Goal: Task Accomplishment & Management: Manage account settings

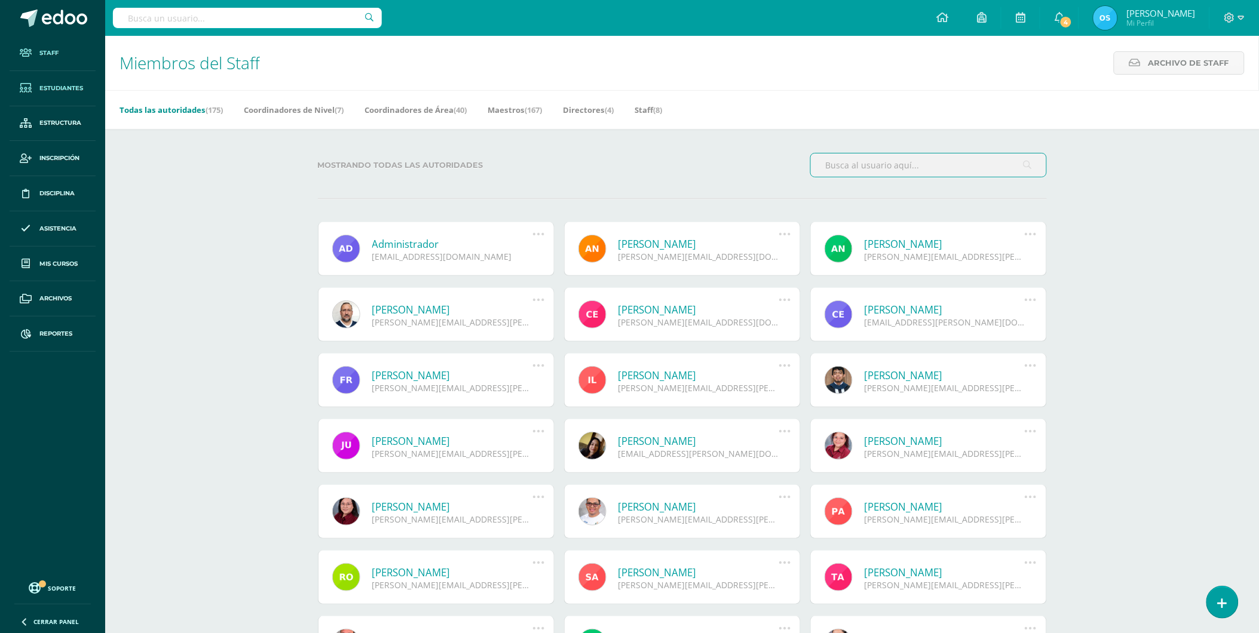
click at [54, 87] on span "Estudiantes" at bounding box center [61, 89] width 44 height 10
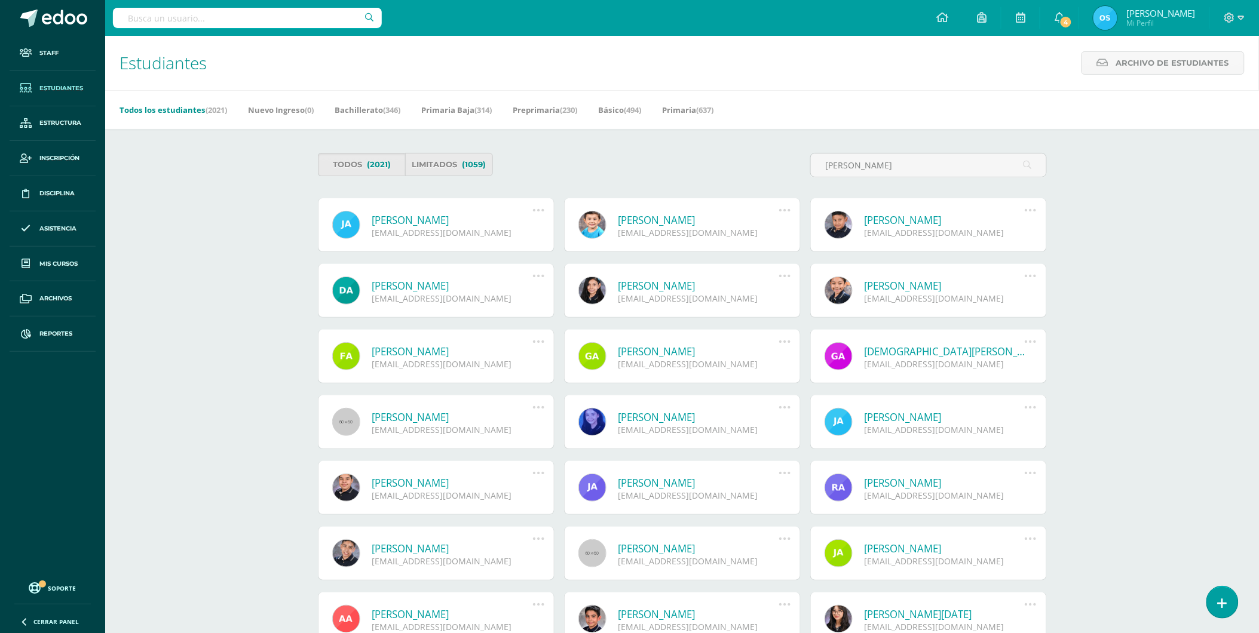
type input "Alejandro Bracamonte"
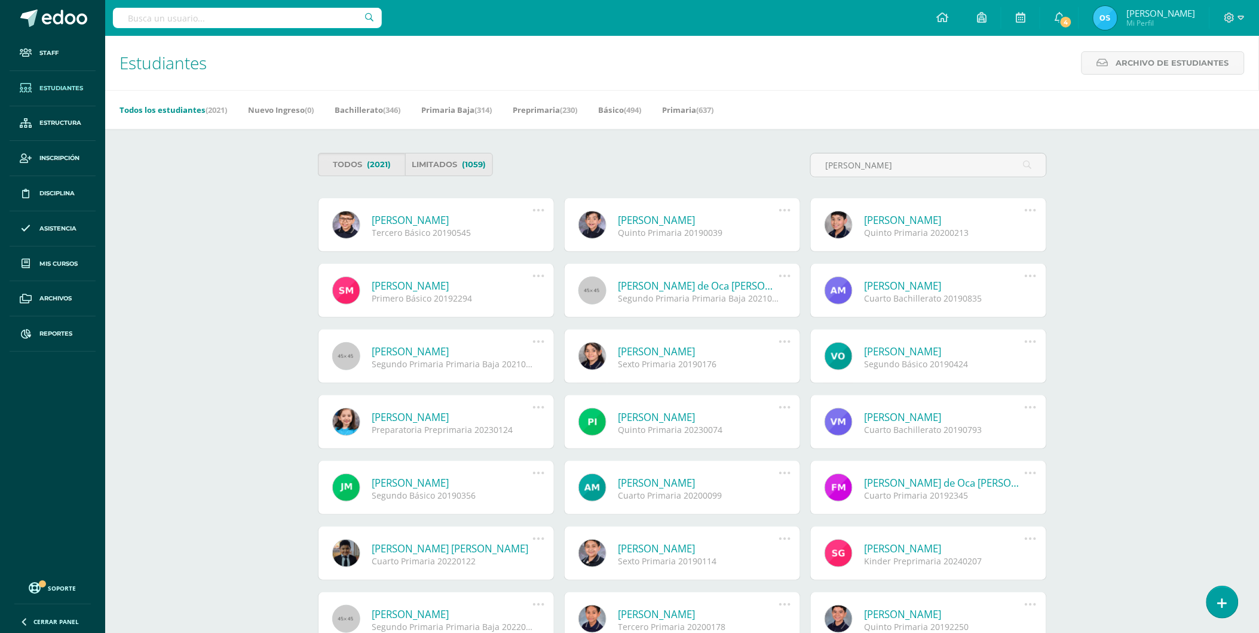
click at [427, 220] on link "Bryan Alejandro Bracamonte Ortíz" at bounding box center [452, 220] width 161 height 14
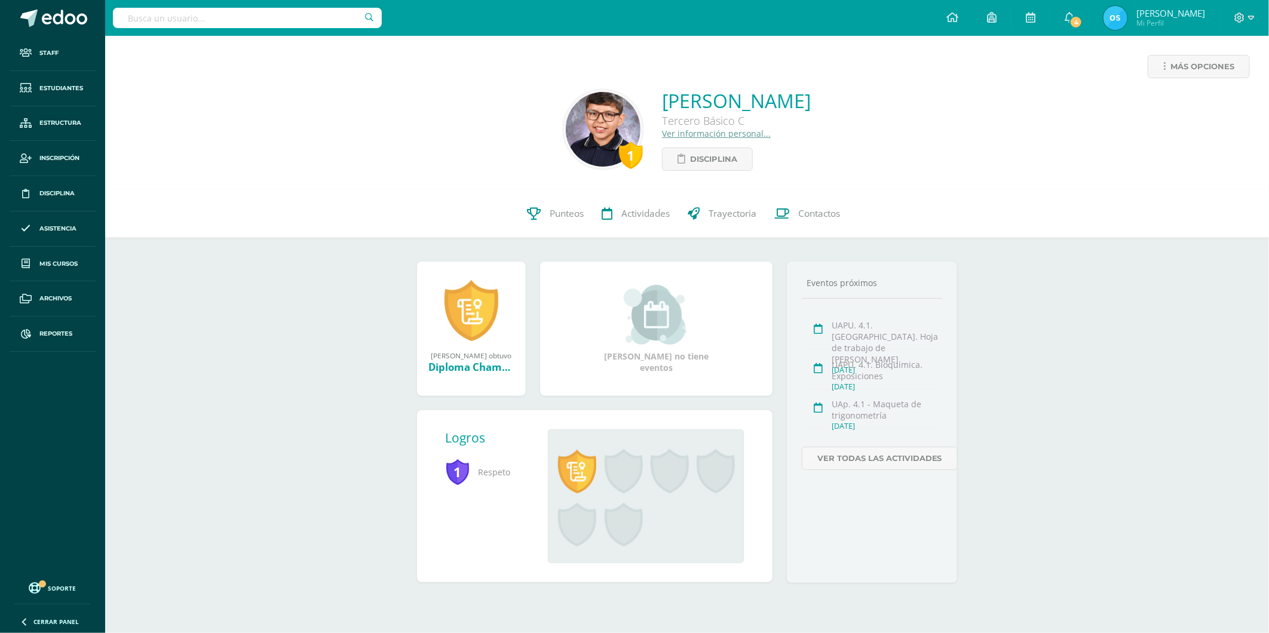
click at [662, 131] on link "Ver información personal..." at bounding box center [716, 133] width 109 height 11
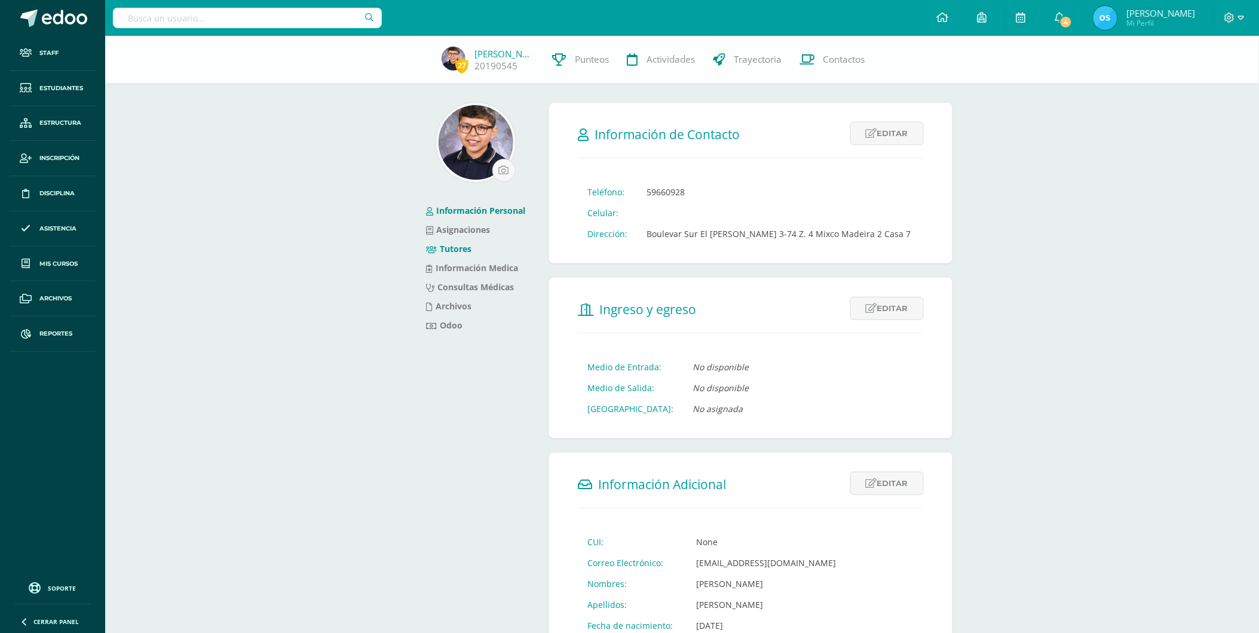
click at [454, 244] on link "Tutores" at bounding box center [448, 248] width 45 height 11
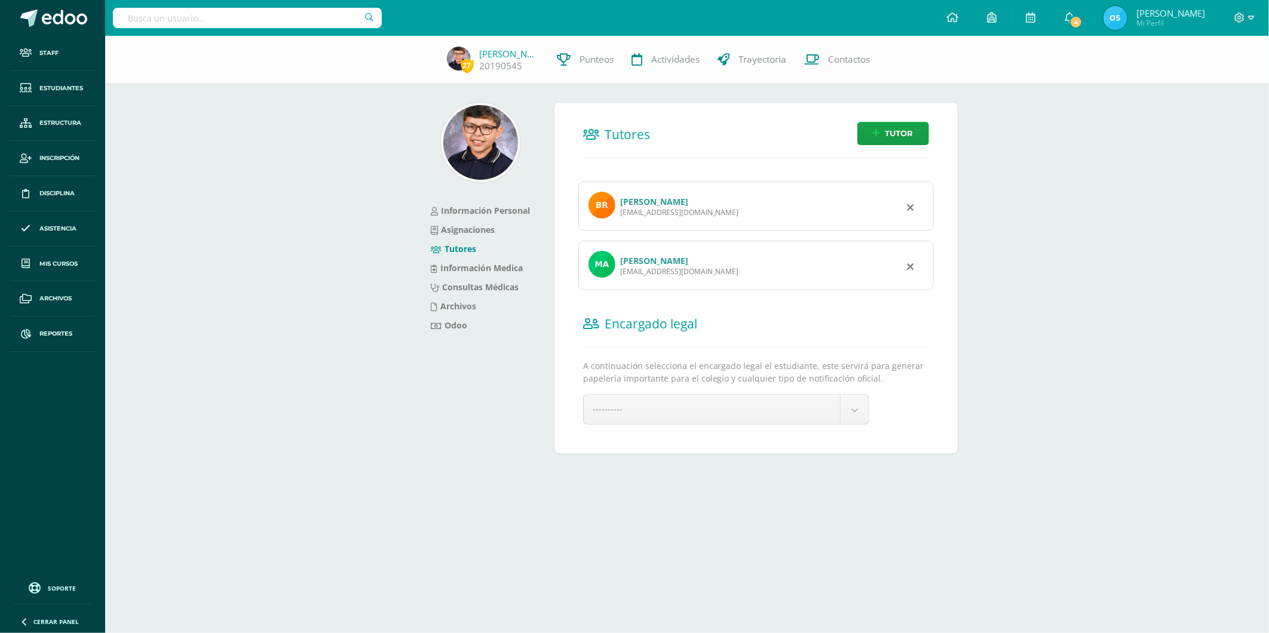
click at [670, 266] on div "marianafom@hotmail.com" at bounding box center [679, 271] width 119 height 10
click at [605, 263] on img at bounding box center [601, 264] width 27 height 27
click at [646, 263] on link "[PERSON_NAME]" at bounding box center [654, 260] width 68 height 11
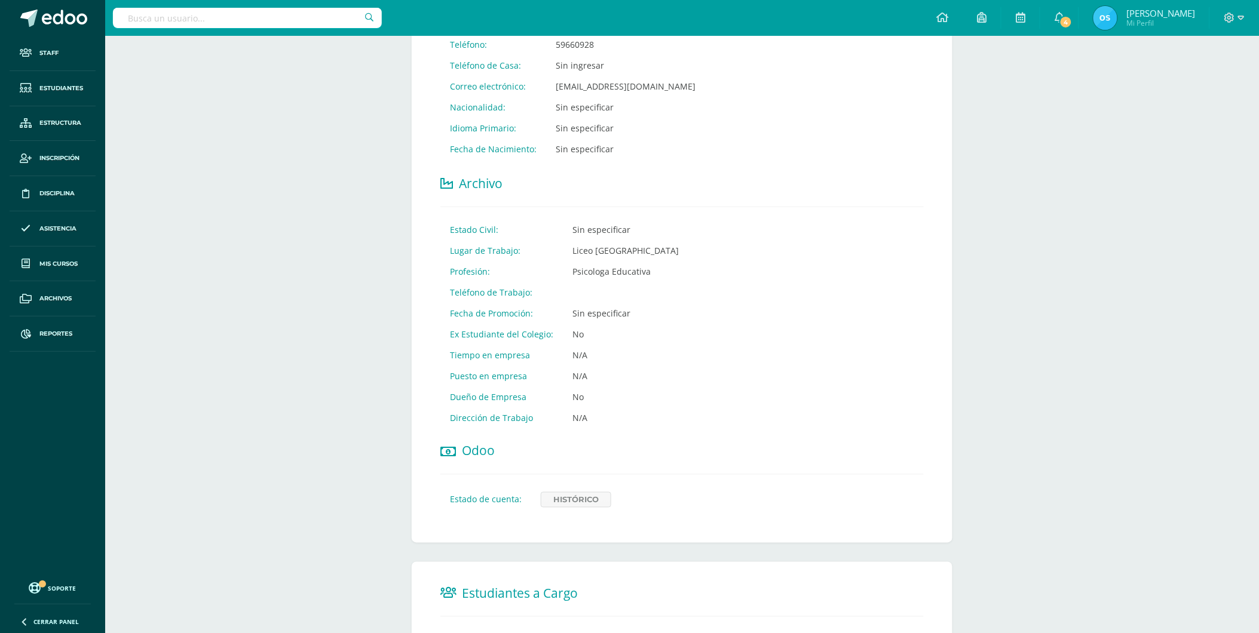
scroll to position [317, 0]
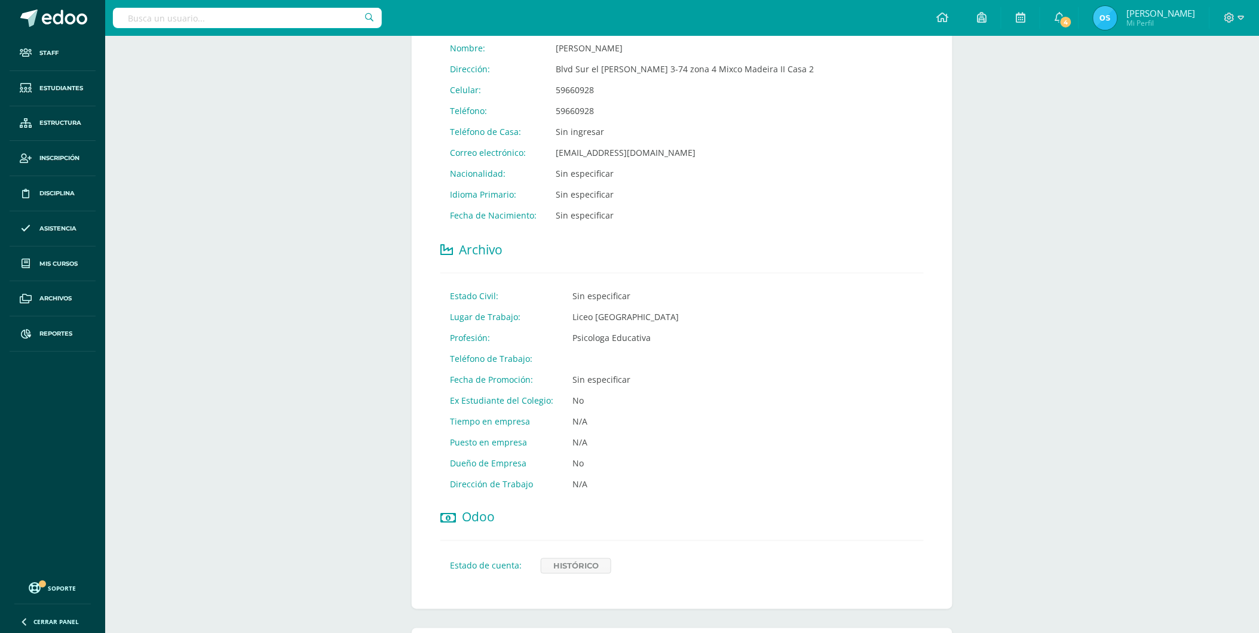
click at [617, 146] on td "[EMAIL_ADDRESS][DOMAIN_NAME]" at bounding box center [684, 152] width 277 height 21
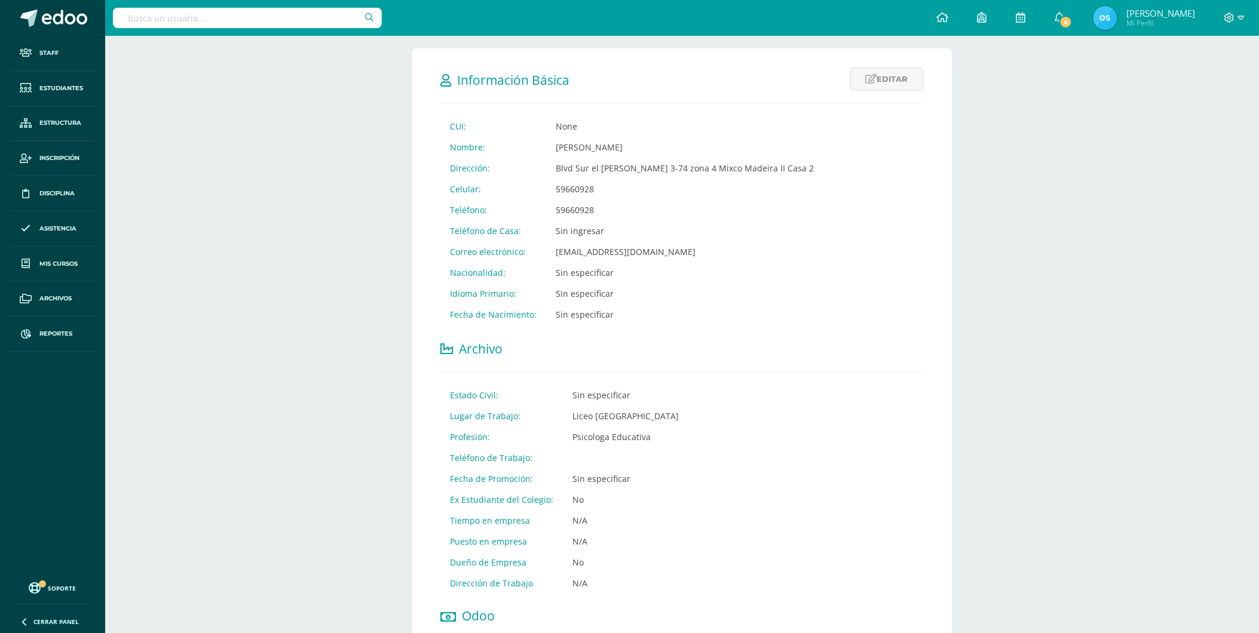
scroll to position [51, 0]
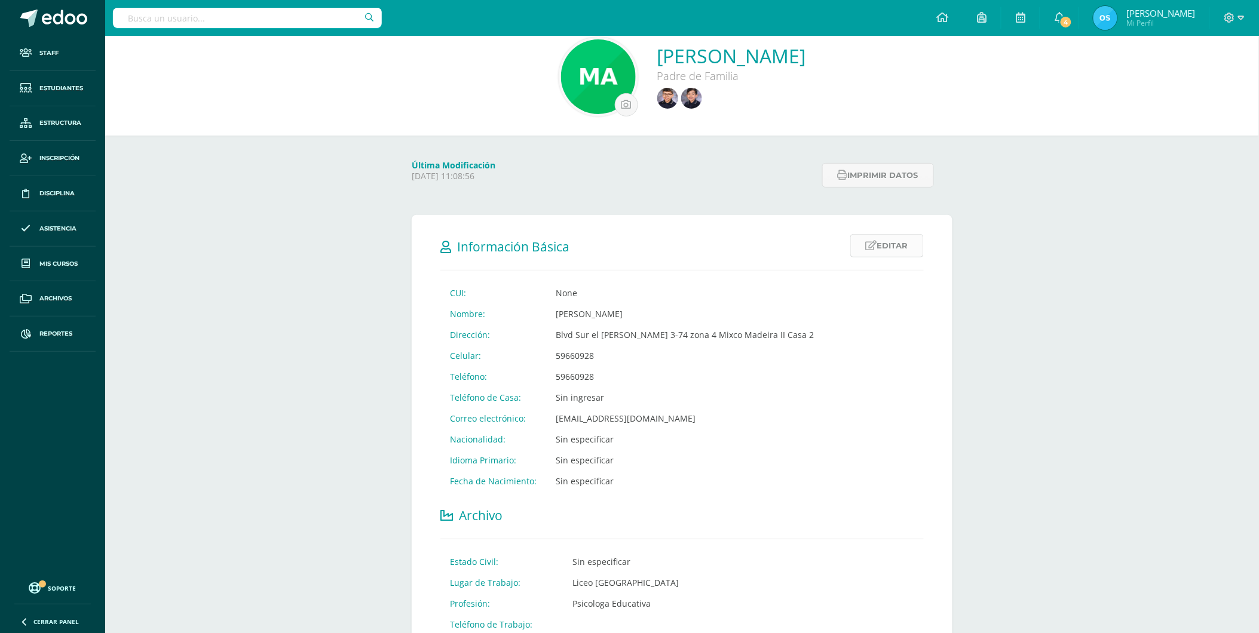
click at [895, 246] on link "Editar" at bounding box center [886, 245] width 73 height 23
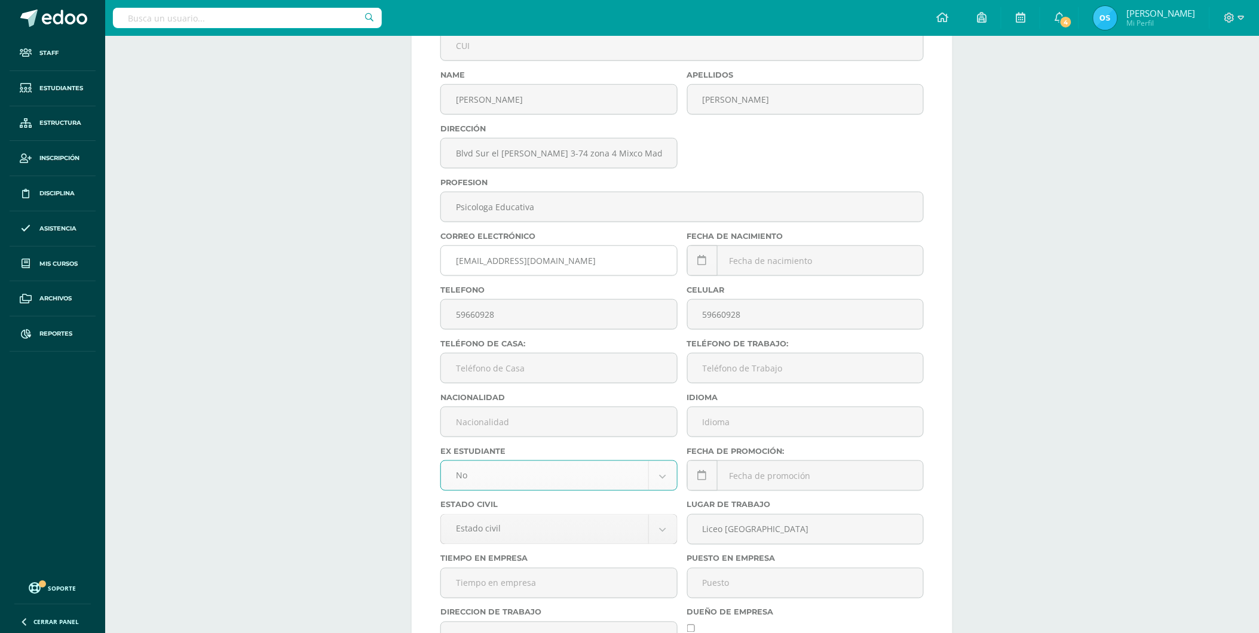
scroll to position [341, 0]
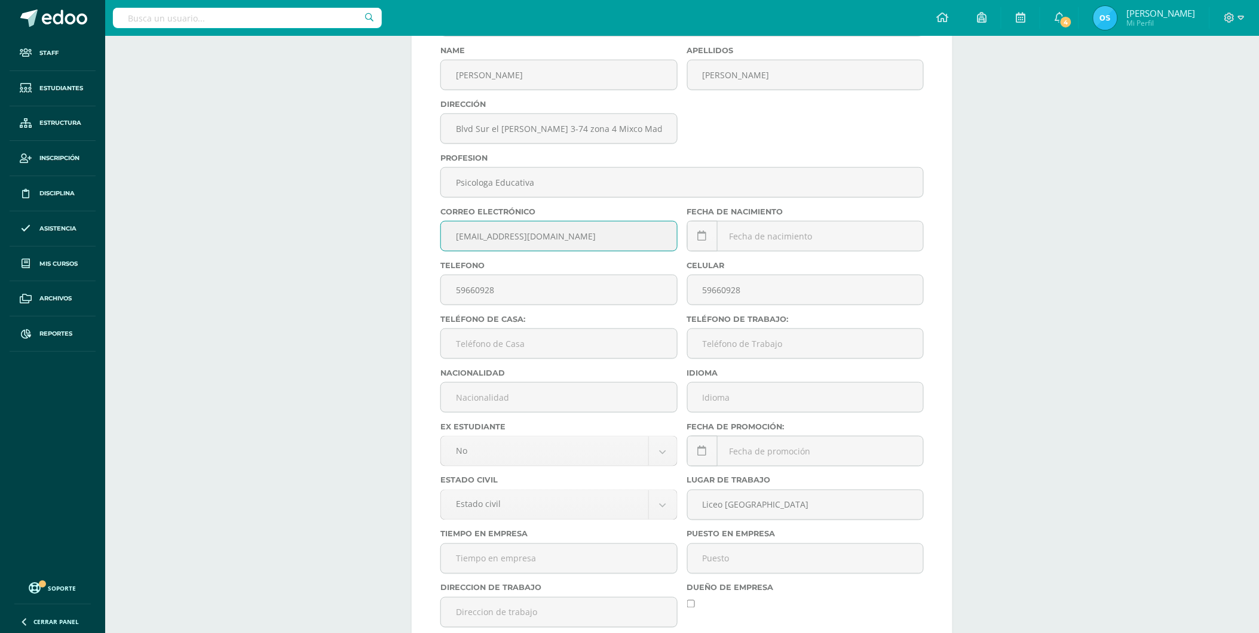
drag, startPoint x: 572, startPoint y: 244, endPoint x: 425, endPoint y: 250, distance: 147.1
click at [425, 250] on form "Información Básica Editar Cancelar Guardar CUI: None Nombre: Mariana Ortiz Dire…" at bounding box center [682, 296] width 541 height 743
paste input "[PERSON_NAME][EMAIL_ADDRESS][PERSON_NAME][DOMAIN_NAME]"
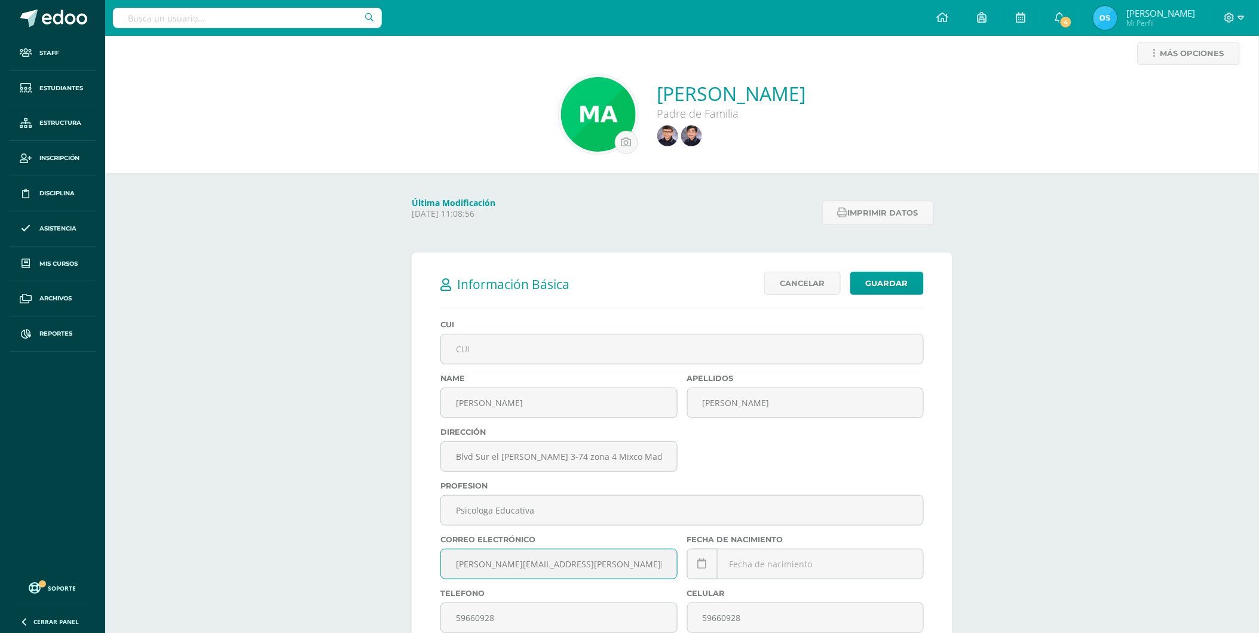
scroll to position [0, 0]
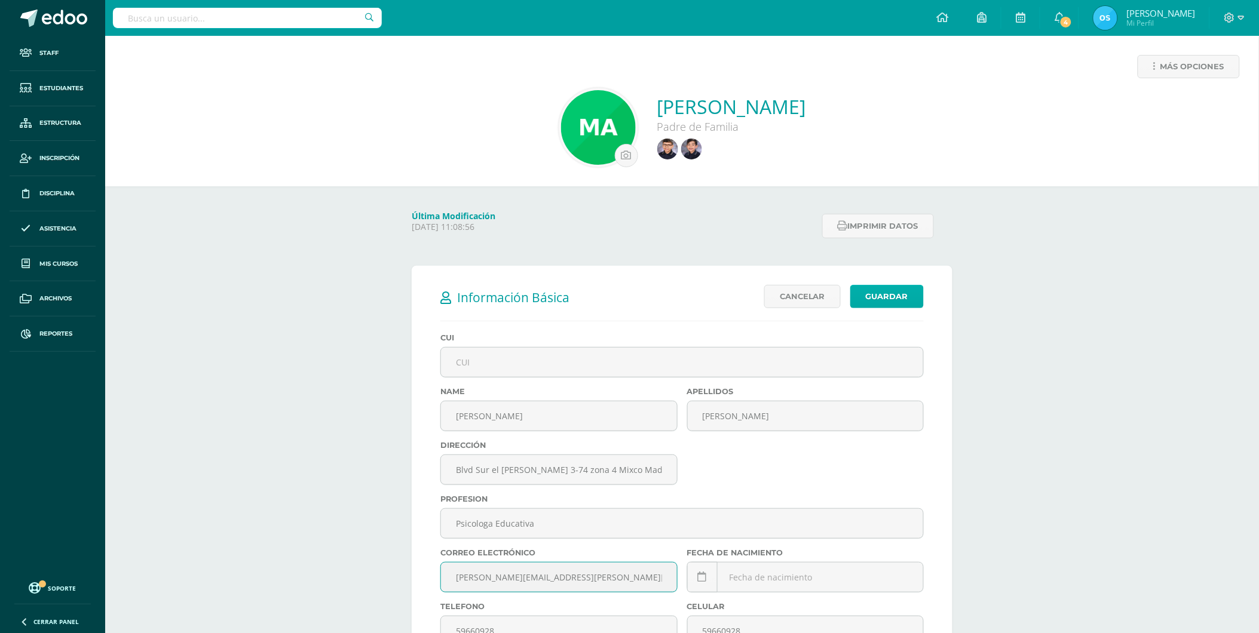
type input "[PERSON_NAME][EMAIL_ADDRESS][PERSON_NAME][DOMAIN_NAME]"
click at [894, 293] on link "Guardar" at bounding box center [886, 296] width 73 height 23
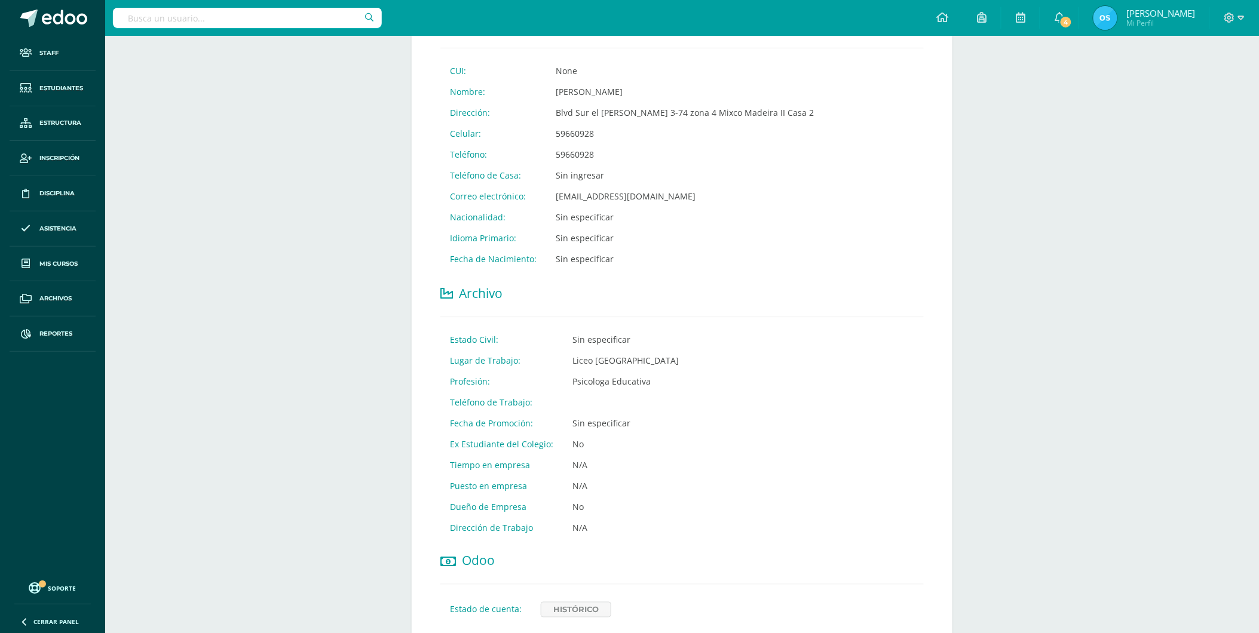
scroll to position [250, 0]
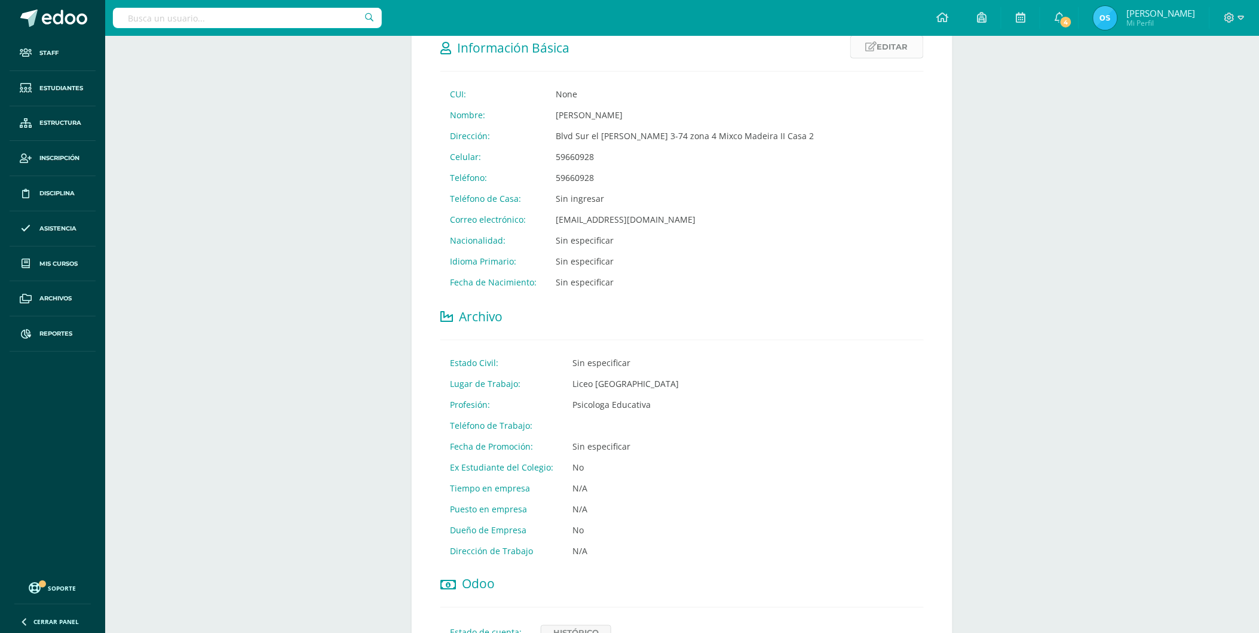
click at [905, 50] on link "Editar" at bounding box center [886, 46] width 73 height 23
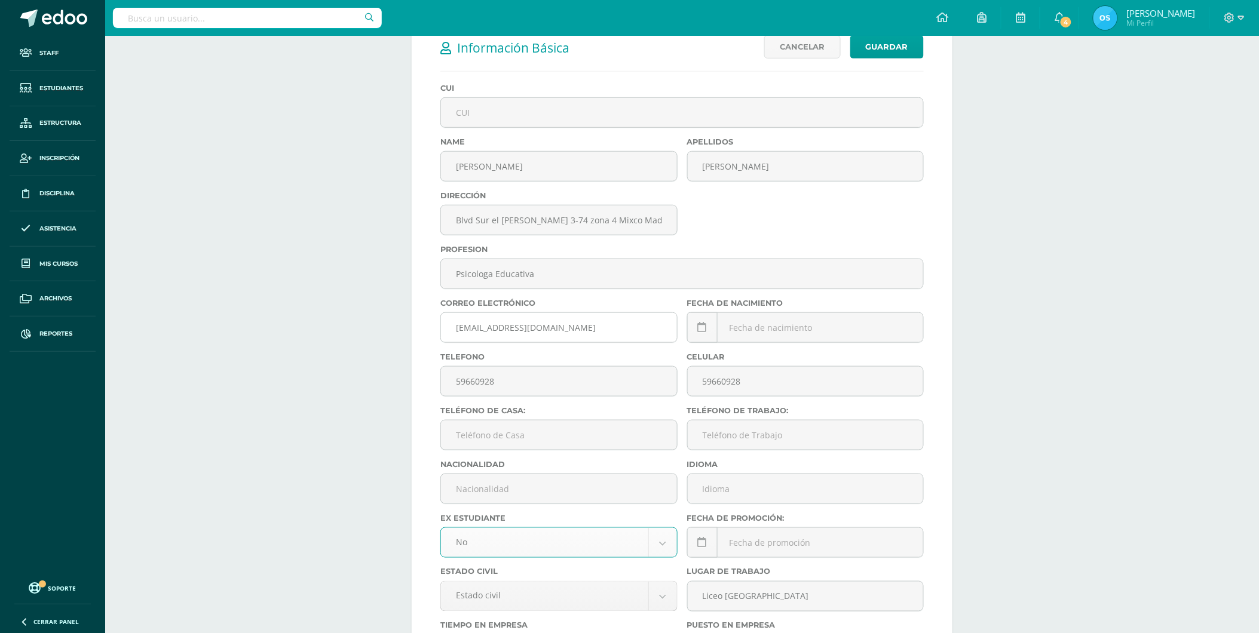
click at [582, 333] on input "[EMAIL_ADDRESS][DOMAIN_NAME]" at bounding box center [559, 327] width 236 height 29
type input "m"
paste input "[PERSON_NAME][EMAIL_ADDRESS][PERSON_NAME][DOMAIN_NAME]"
click at [612, 326] on input "[PERSON_NAME][EMAIL_ADDRESS][PERSON_NAME][DOMAIN_NAME]" at bounding box center [559, 327] width 236 height 29
type input "[PERSON_NAME][EMAIL_ADDRESS][PERSON_NAME][DOMAIN_NAME]"
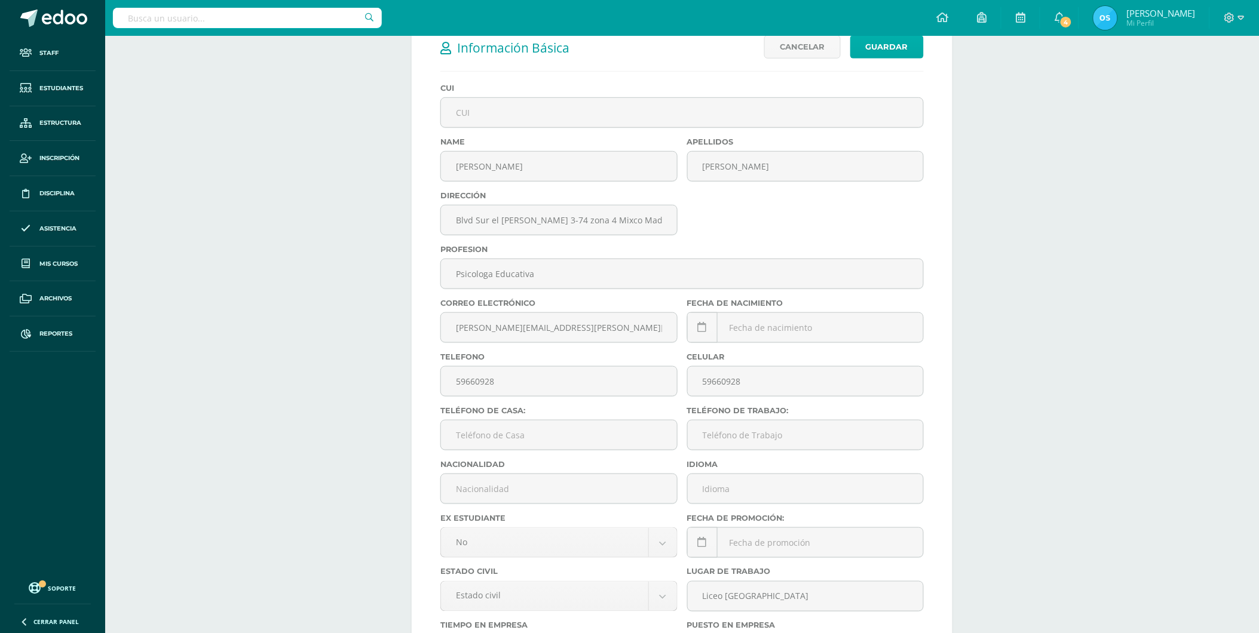
click at [884, 45] on link "Guardar" at bounding box center [886, 46] width 73 height 23
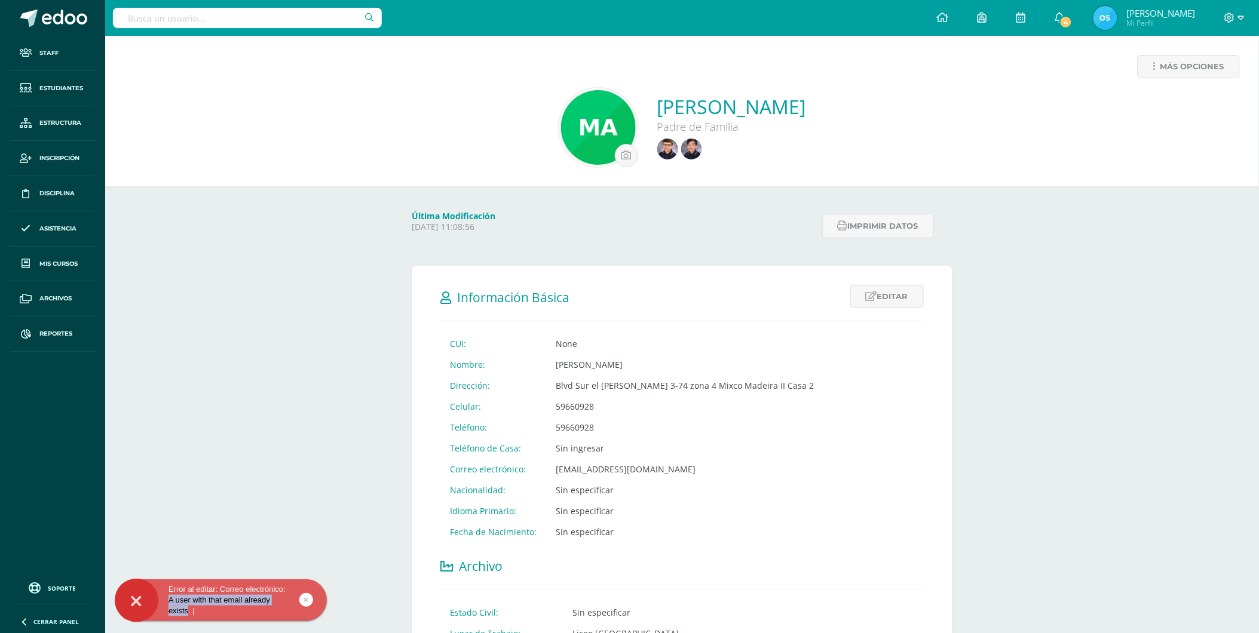
drag, startPoint x: 188, startPoint y: 611, endPoint x: 167, endPoint y: 600, distance: 23.0
click at [167, 600] on div "Error al editar: Correo electrónico: A user with that email already exists. |" at bounding box center [221, 600] width 212 height 33
drag, startPoint x: 167, startPoint y: 600, endPoint x: 180, endPoint y: 599, distance: 12.7
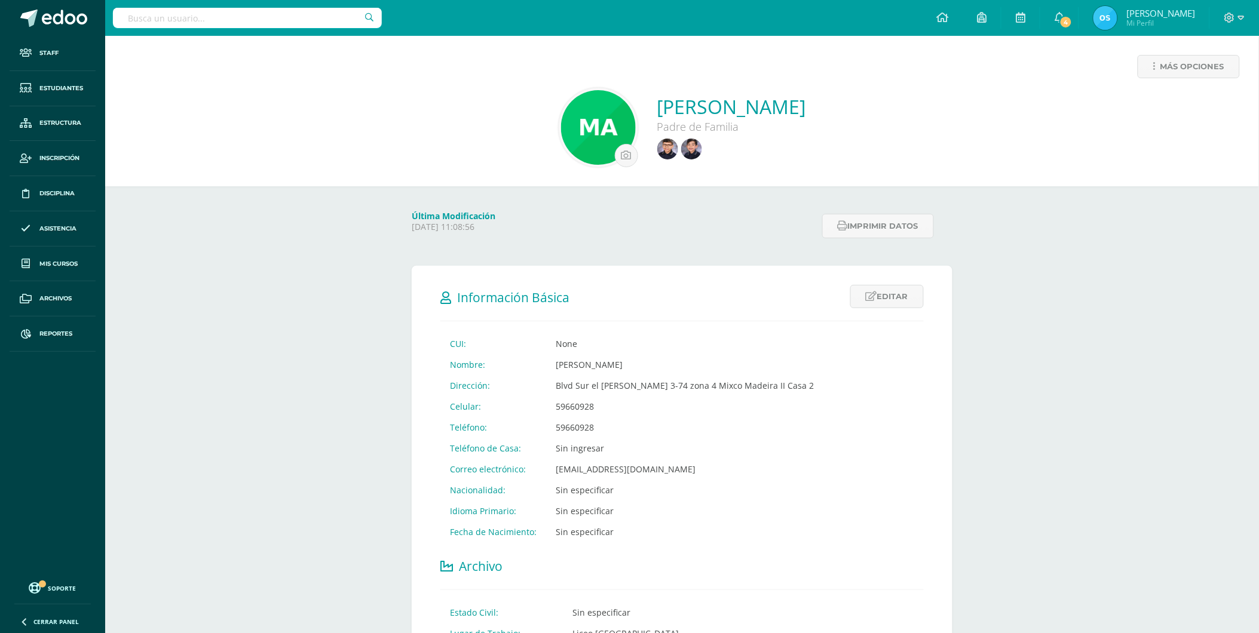
copy div "A user with that email already exists"
click at [882, 299] on link "Editar" at bounding box center [886, 296] width 73 height 23
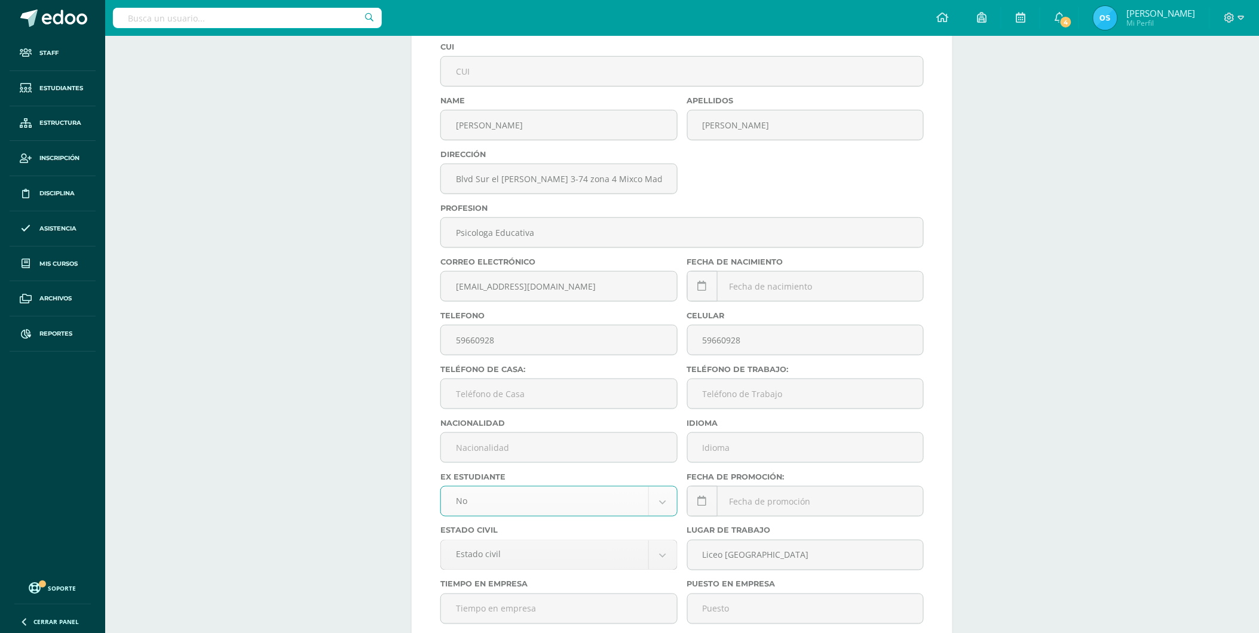
scroll to position [398, 0]
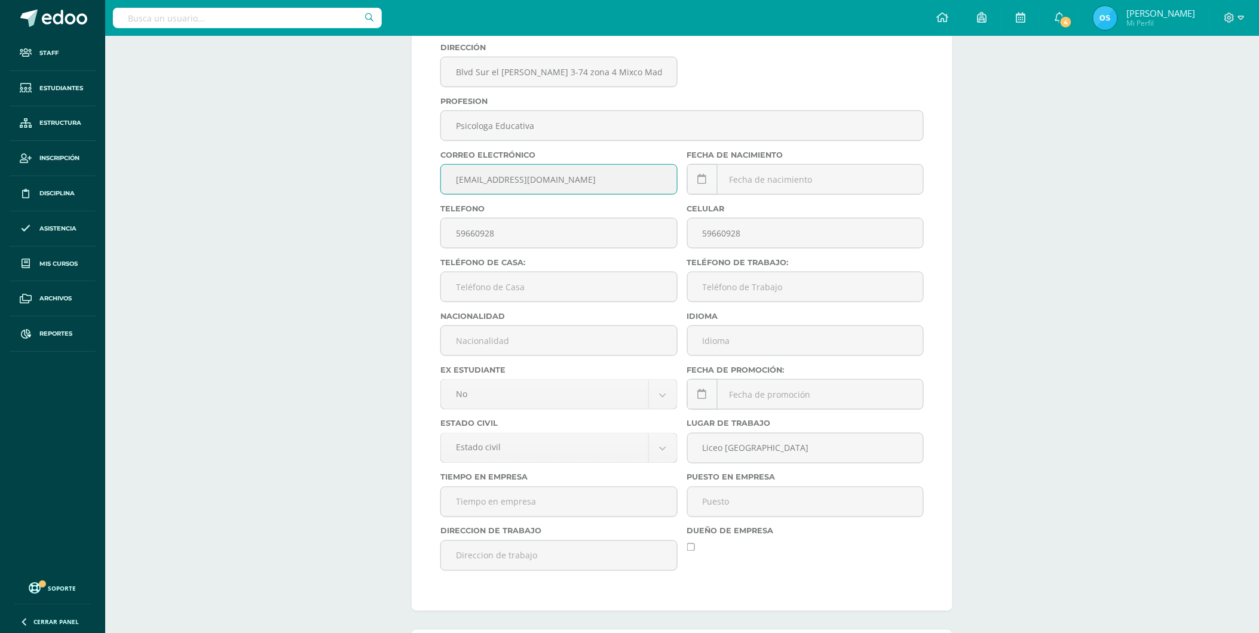
drag, startPoint x: 581, startPoint y: 184, endPoint x: 292, endPoint y: 184, distance: 289.8
click at [292, 184] on div "Más opciones [PERSON_NAME] Padre de Familia Última Modificación [DATE] 11:08:56…" at bounding box center [682, 237] width 1154 height 1199
paste input "[PERSON_NAME][EMAIL_ADDRESS][PERSON_NAME][DOMAIN_NAME]"
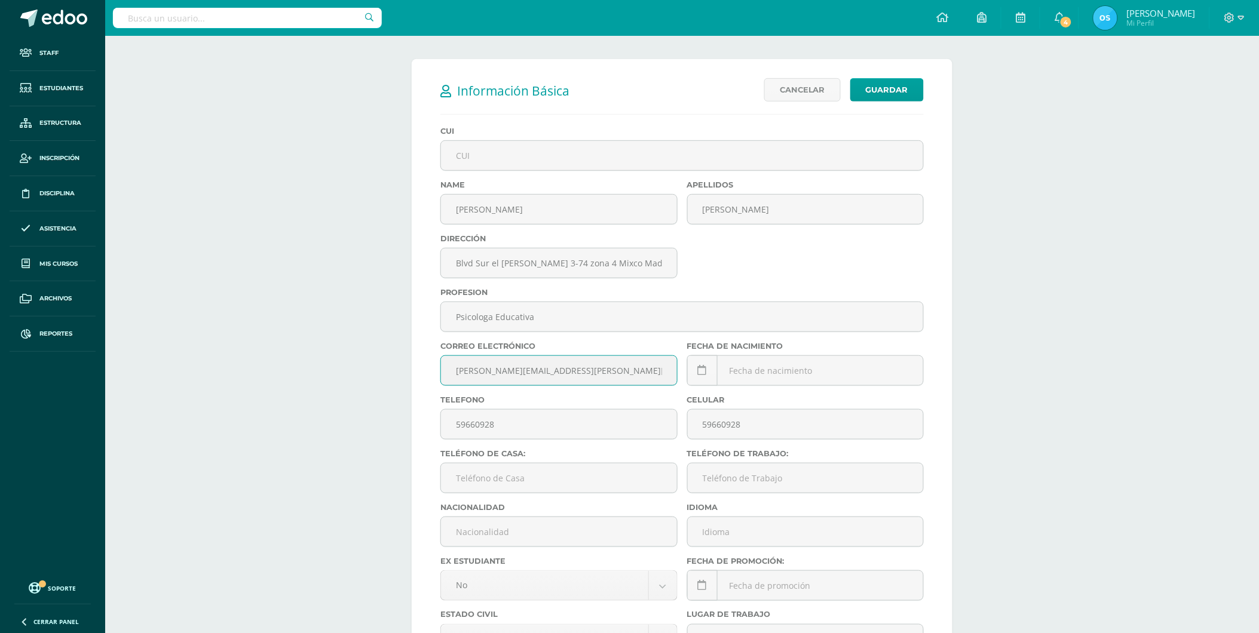
scroll to position [0, 0]
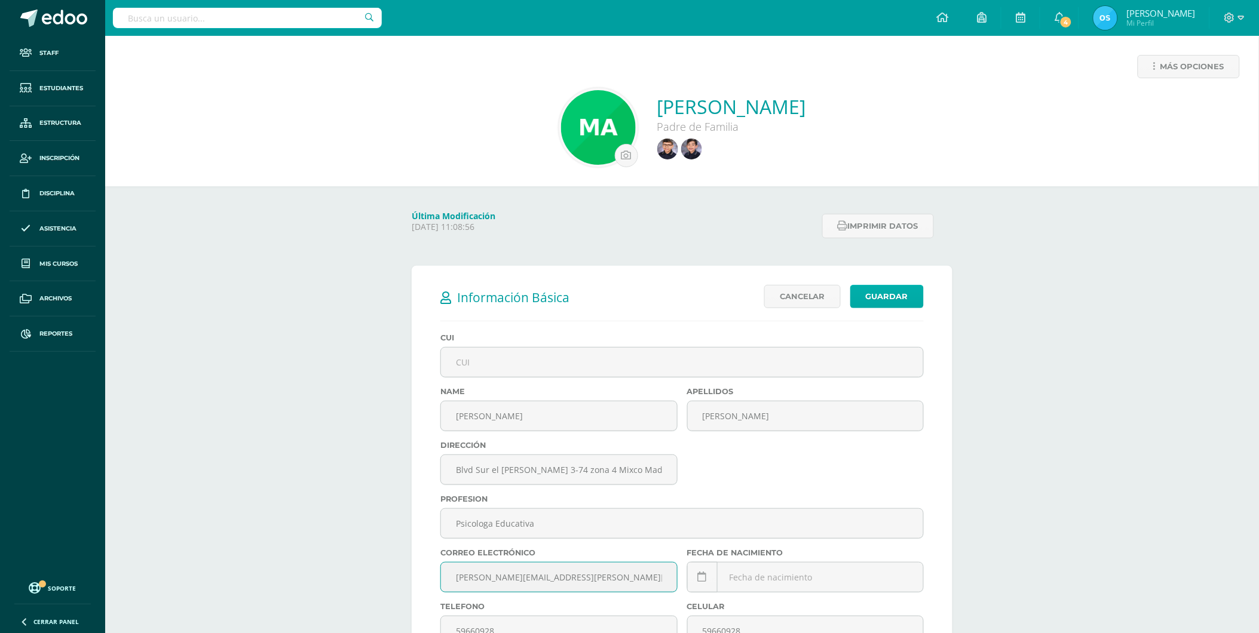
type input "[PERSON_NAME][EMAIL_ADDRESS][PERSON_NAME][DOMAIN_NAME]"
click at [888, 297] on link "Guardar" at bounding box center [886, 296] width 73 height 23
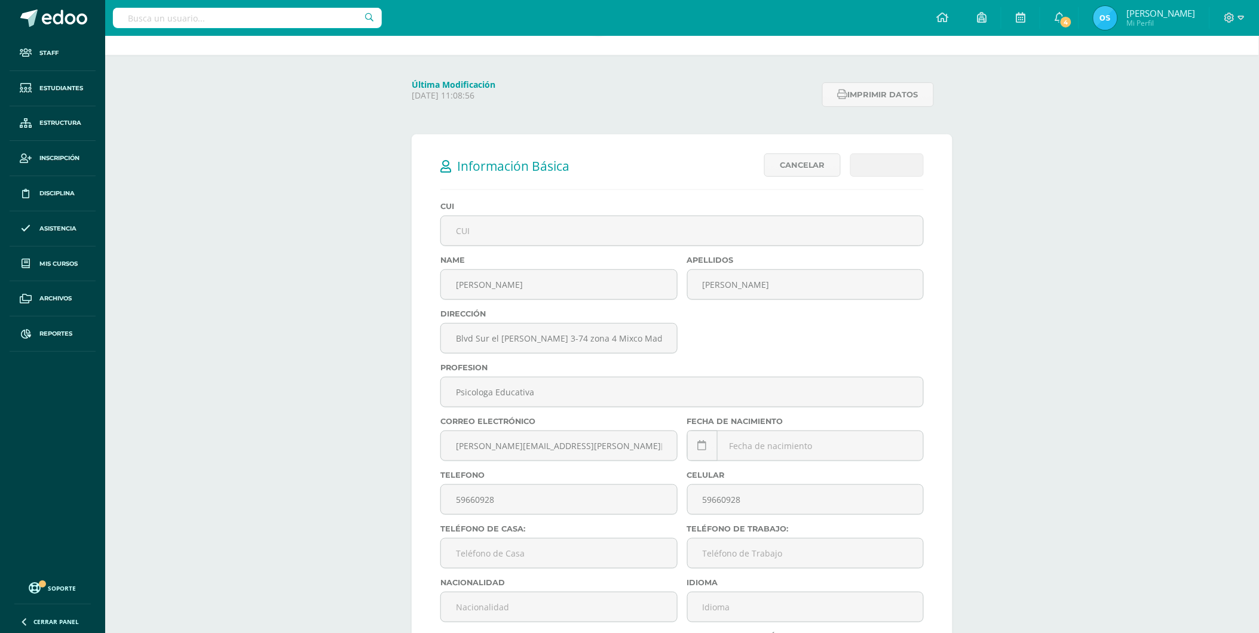
scroll to position [531, 0]
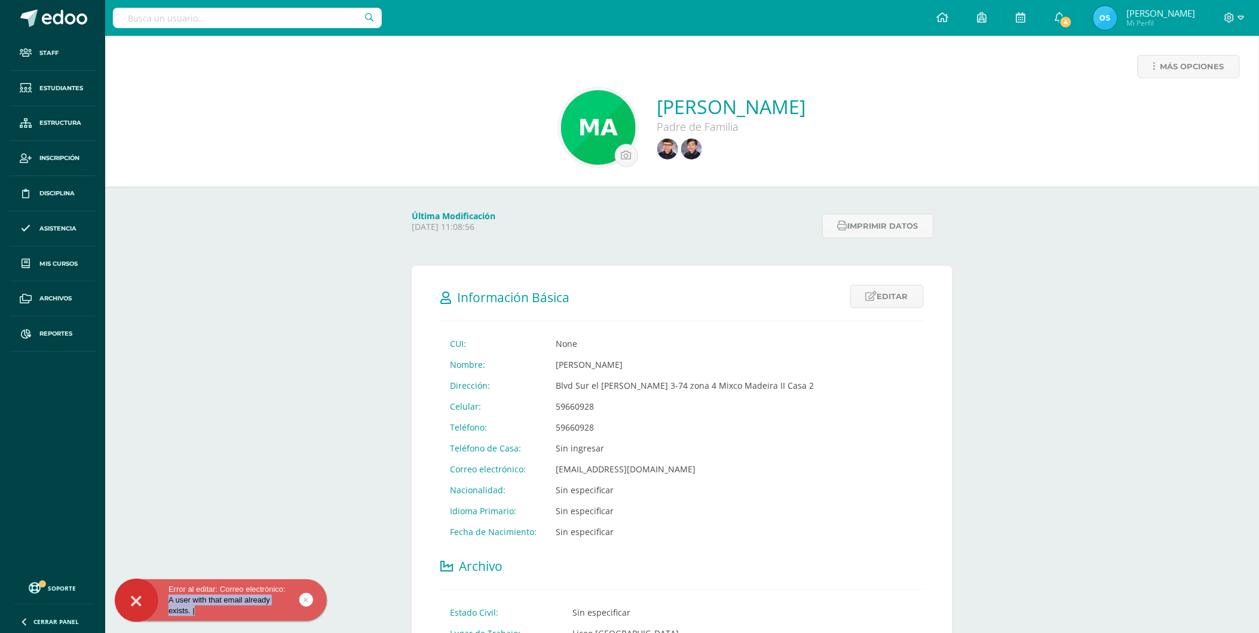
drag, startPoint x: 205, startPoint y: 608, endPoint x: 162, endPoint y: 599, distance: 43.9
click at [162, 599] on div "Error al editar: Correo electrónico: A user with that email already exists. |" at bounding box center [221, 600] width 212 height 33
drag, startPoint x: 162, startPoint y: 599, endPoint x: 178, endPoint y: 600, distance: 16.2
copy div "A user with that email already exists. |"
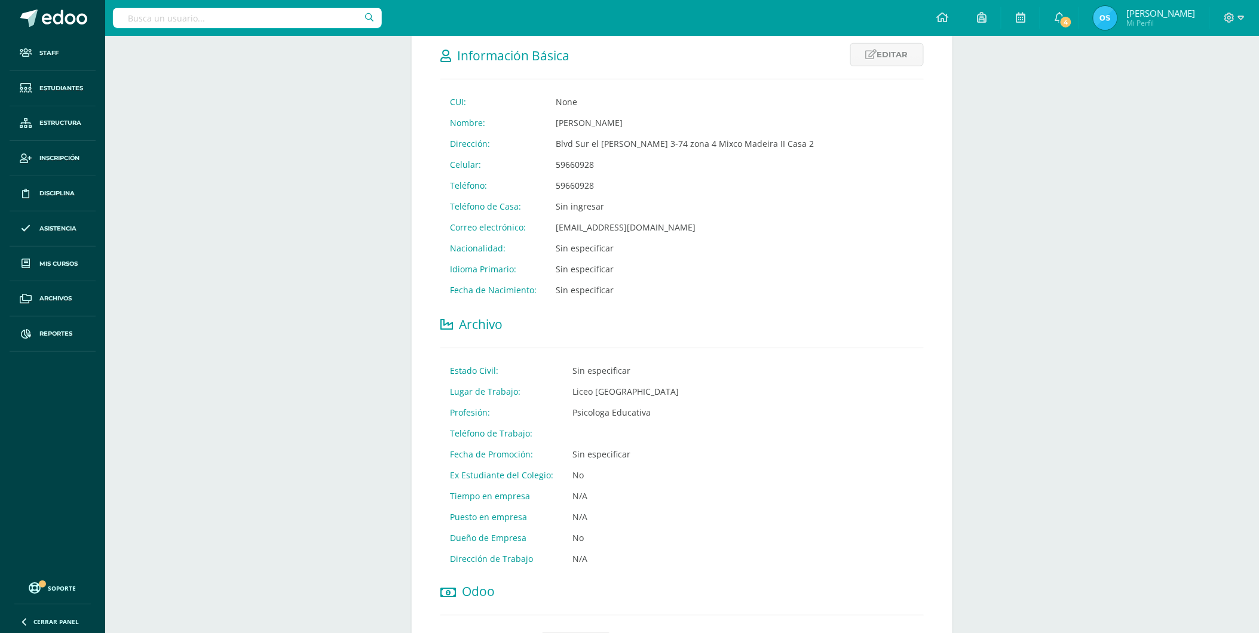
scroll to position [265, 0]
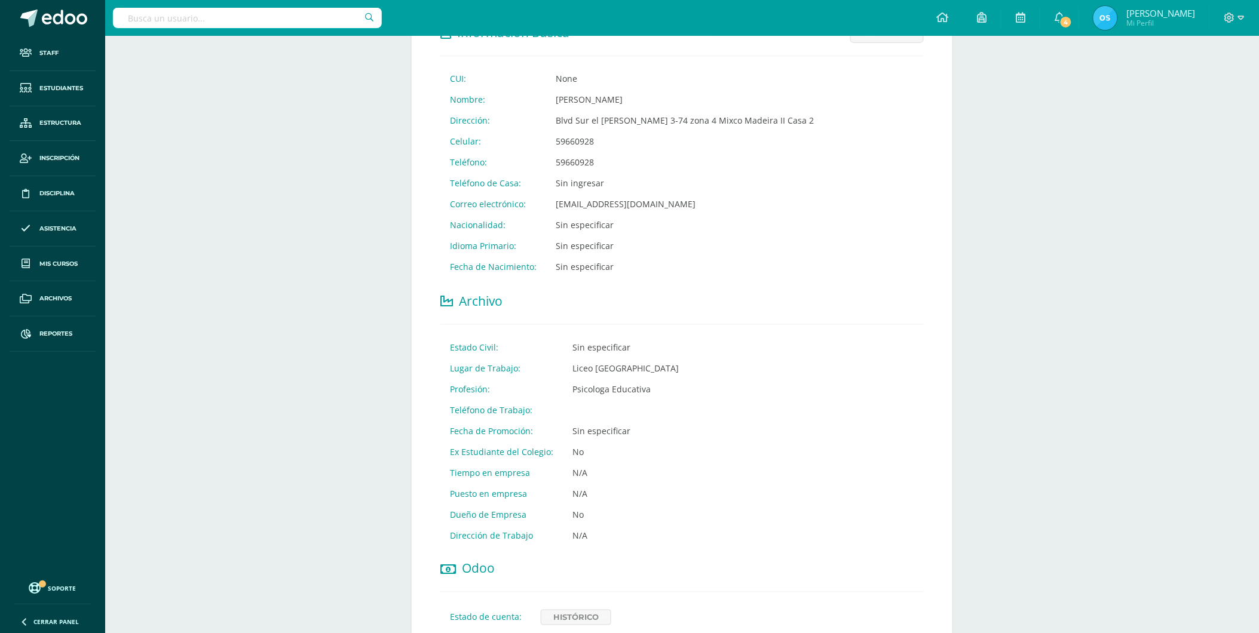
click at [662, 201] on td "marianafom@hotmail.com" at bounding box center [684, 204] width 277 height 21
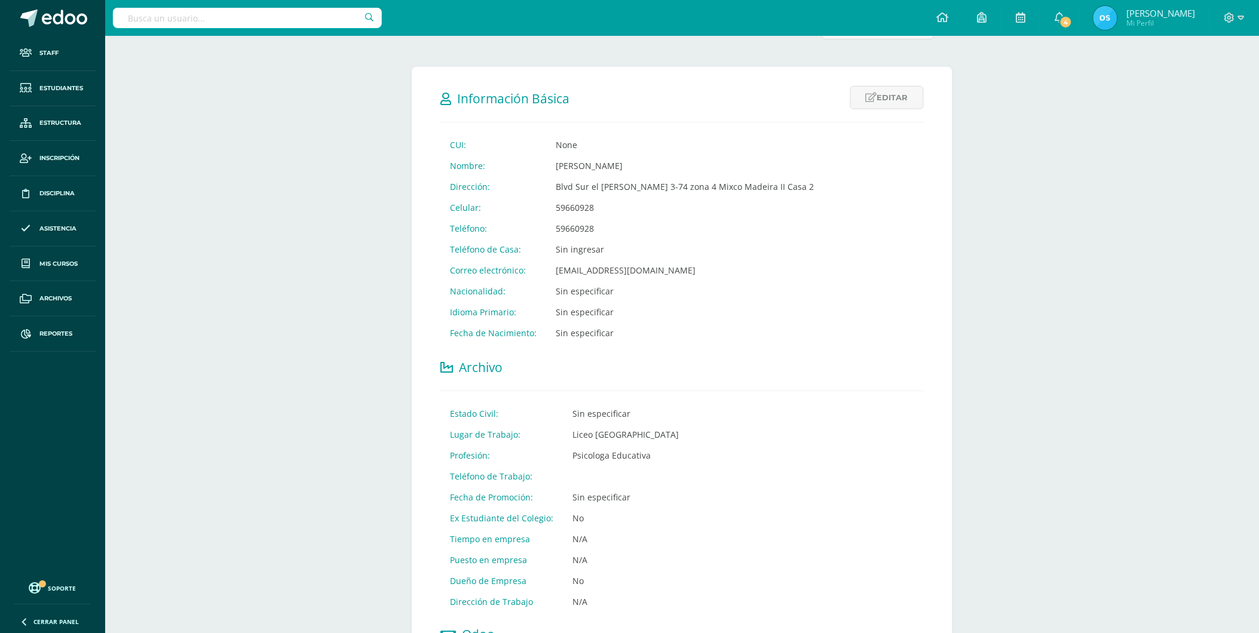
scroll to position [133, 0]
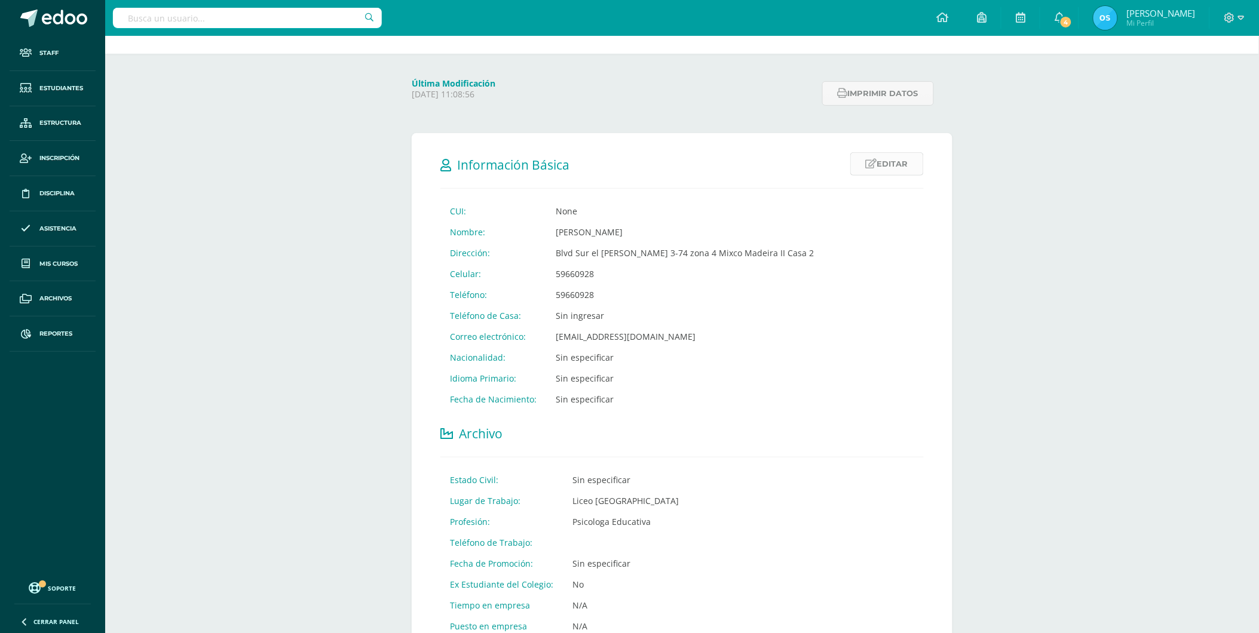
click at [888, 163] on link "Editar" at bounding box center [886, 163] width 73 height 23
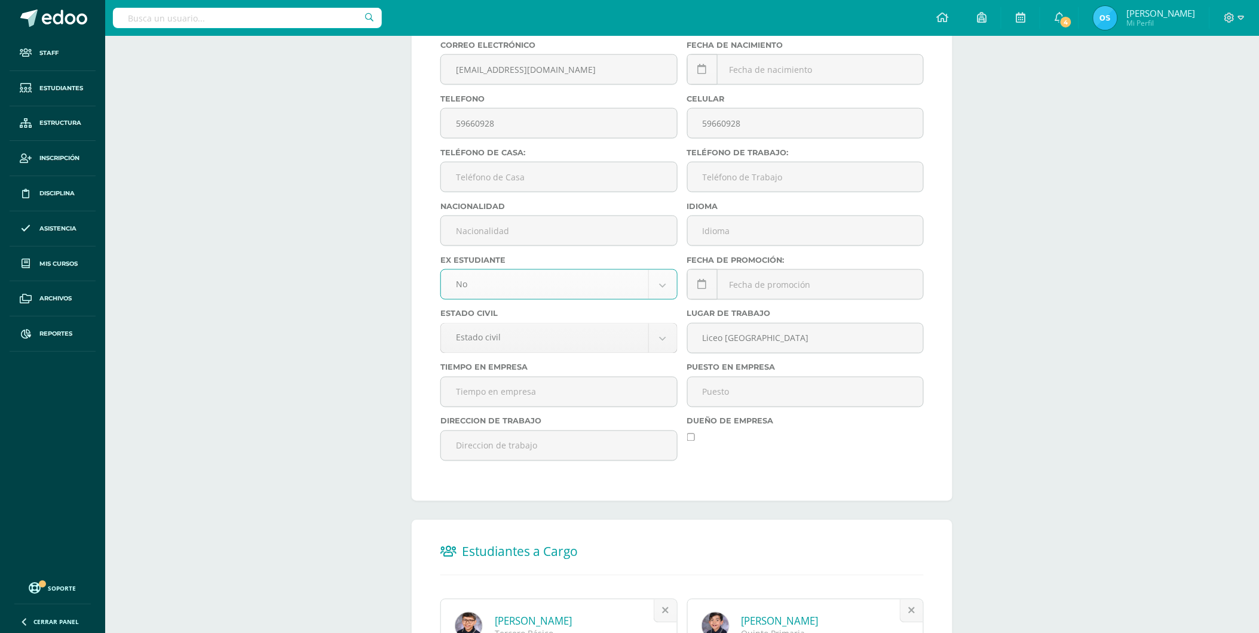
scroll to position [531, 0]
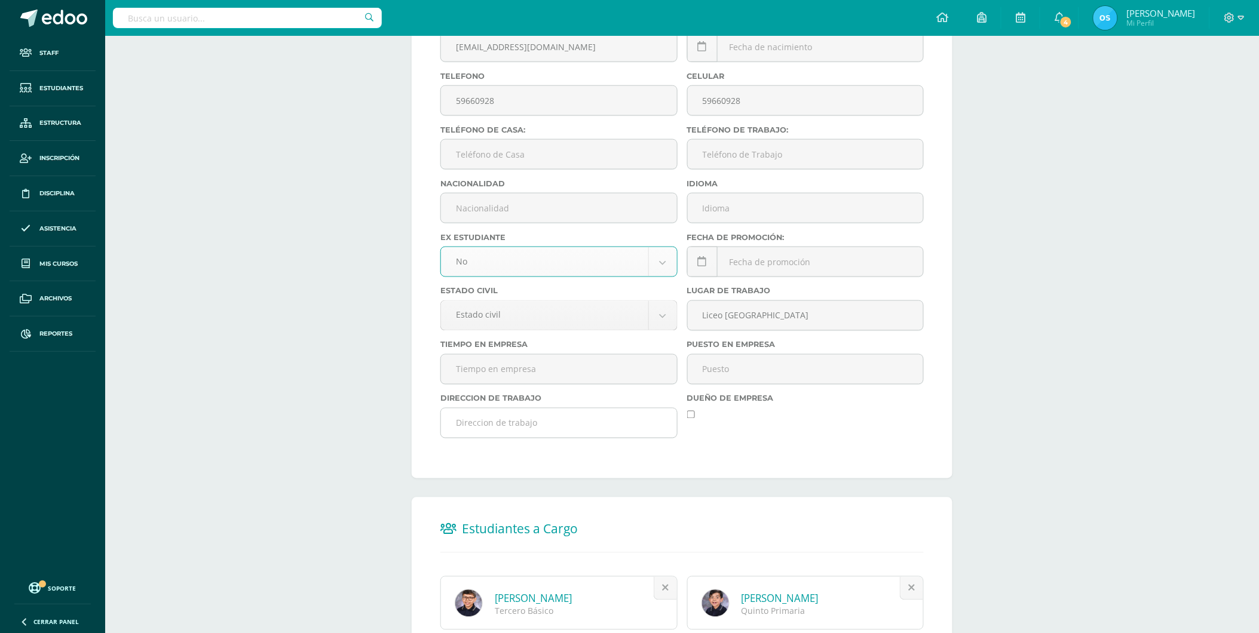
click at [538, 433] on input "text" at bounding box center [559, 423] width 236 height 29
paste input "A user with that email already exists. |"
type input "A user with that email already exists. |"
drag, startPoint x: 614, startPoint y: 426, endPoint x: 341, endPoint y: 421, distance: 273.1
click at [341, 421] on div "Más opciones Mariana Ortiz Padre de Familia Última Modificación Wednesday 21 Ma…" at bounding box center [682, 104] width 1154 height 1199
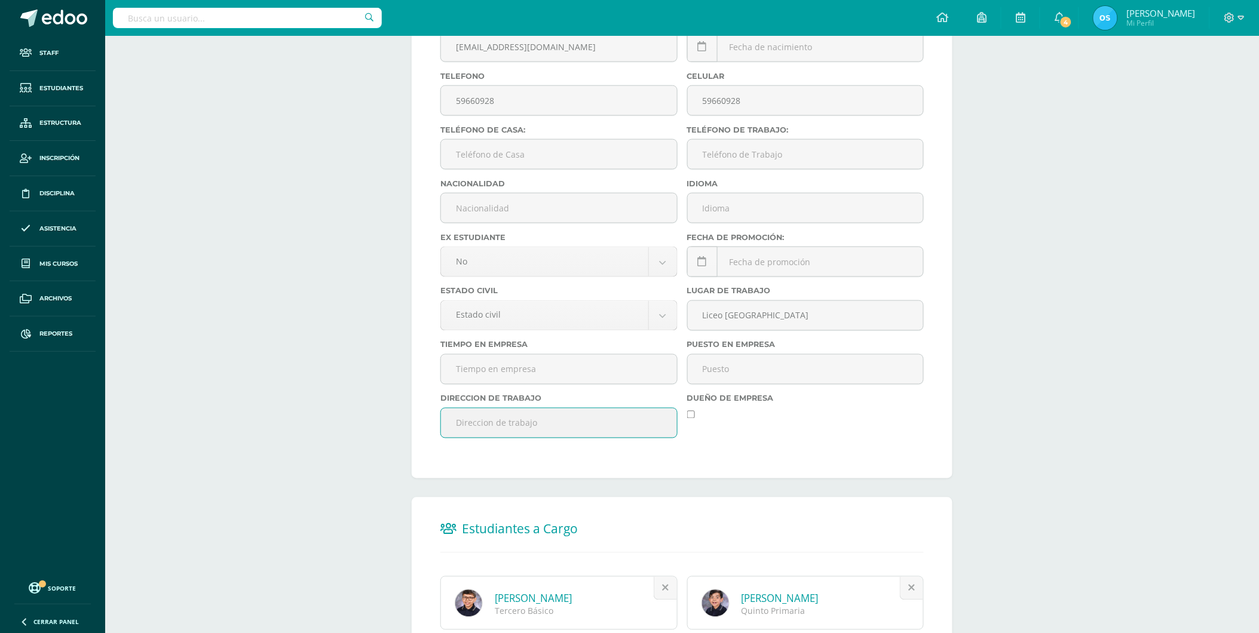
paste input "mariana.ortiz@liceoguatemala.edu.gt"
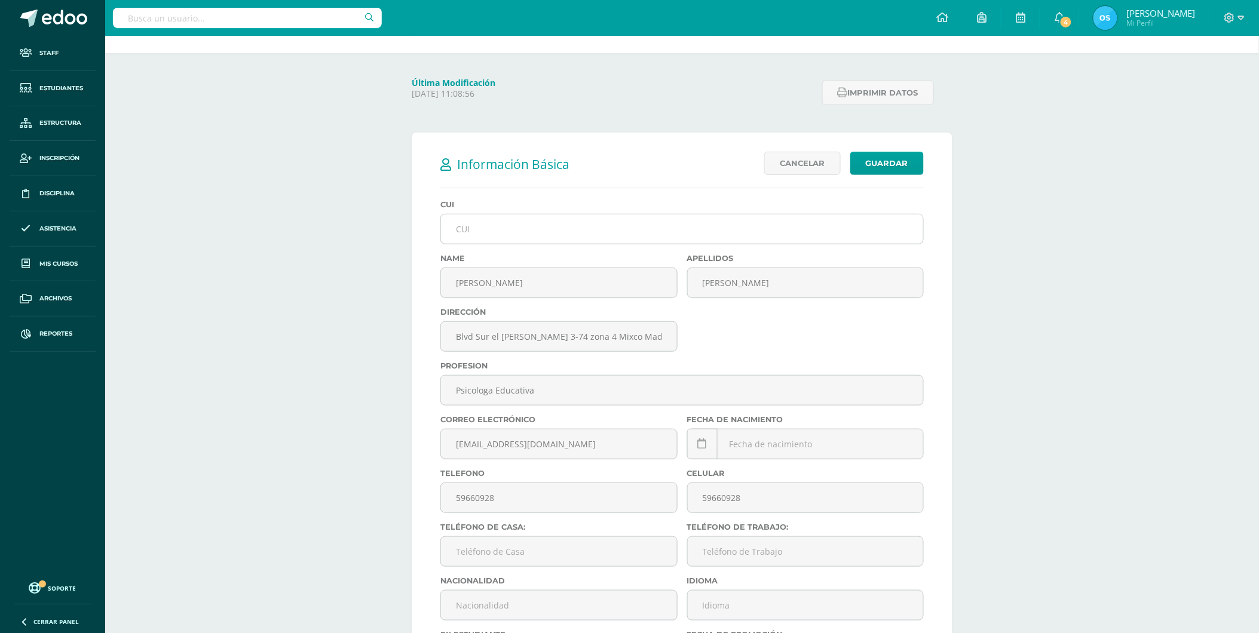
scroll to position [133, 0]
type input "mariana.ortiz@liceoguatemala.edu.gt"
click at [892, 168] on link "Guardar" at bounding box center [886, 163] width 73 height 23
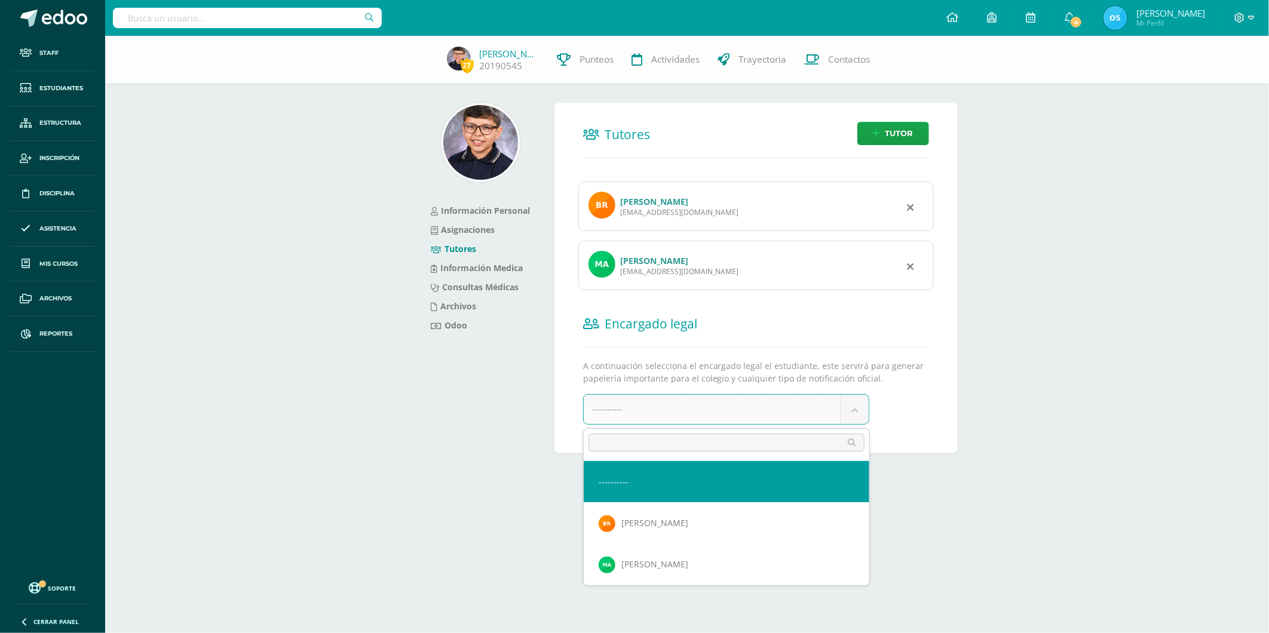
click at [749, 411] on body "Staff Estudiantes Estructura Inscripción Disciplina Asistencia Mis cursos Archi…" at bounding box center [634, 246] width 1269 height 492
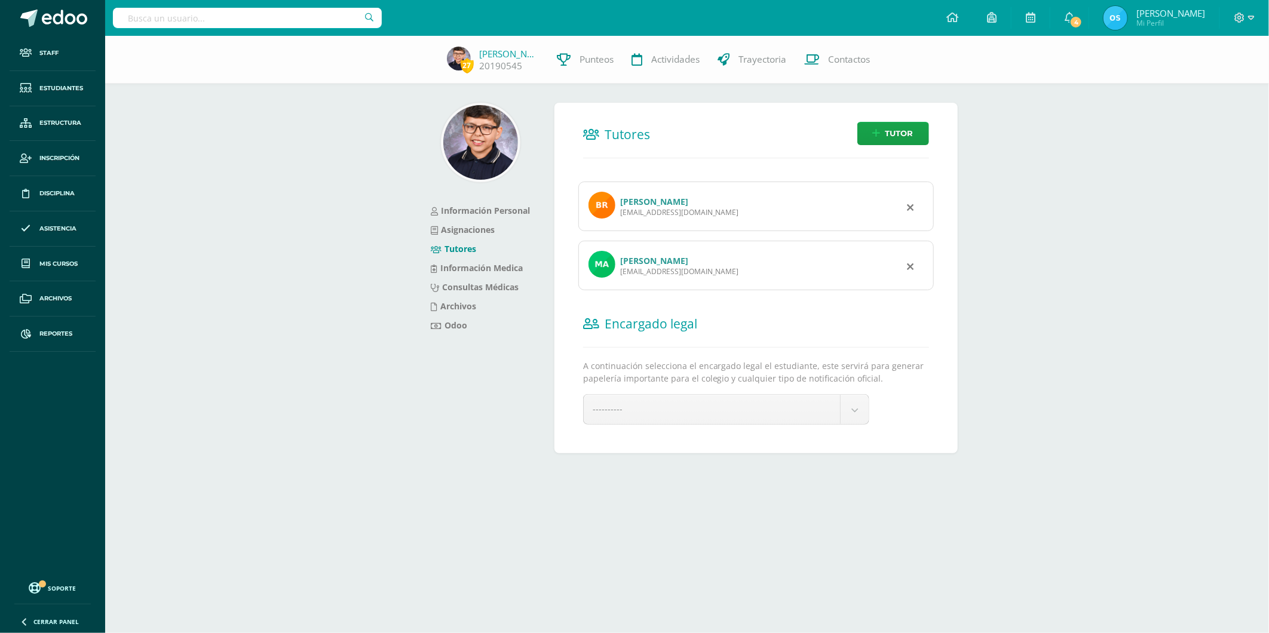
click at [335, 260] on body "Staff Estudiantes Estructura Inscripción Disciplina Asistencia Mis cursos Archi…" at bounding box center [634, 246] width 1269 height 492
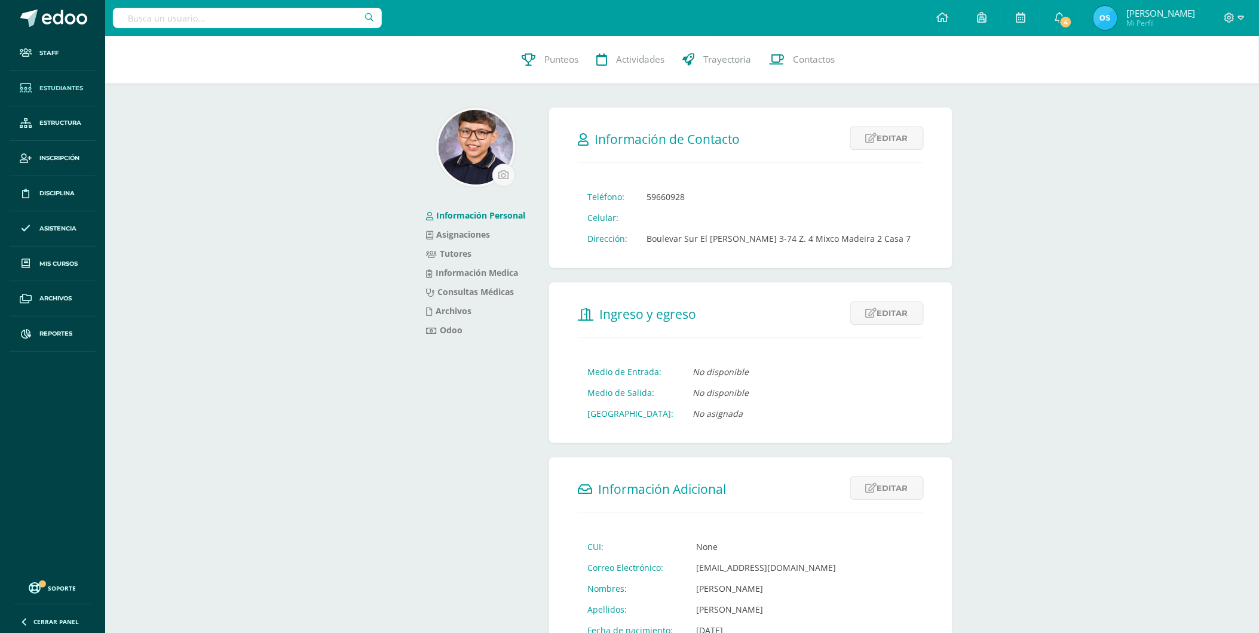
click at [53, 88] on span "Estudiantes" at bounding box center [61, 89] width 44 height 10
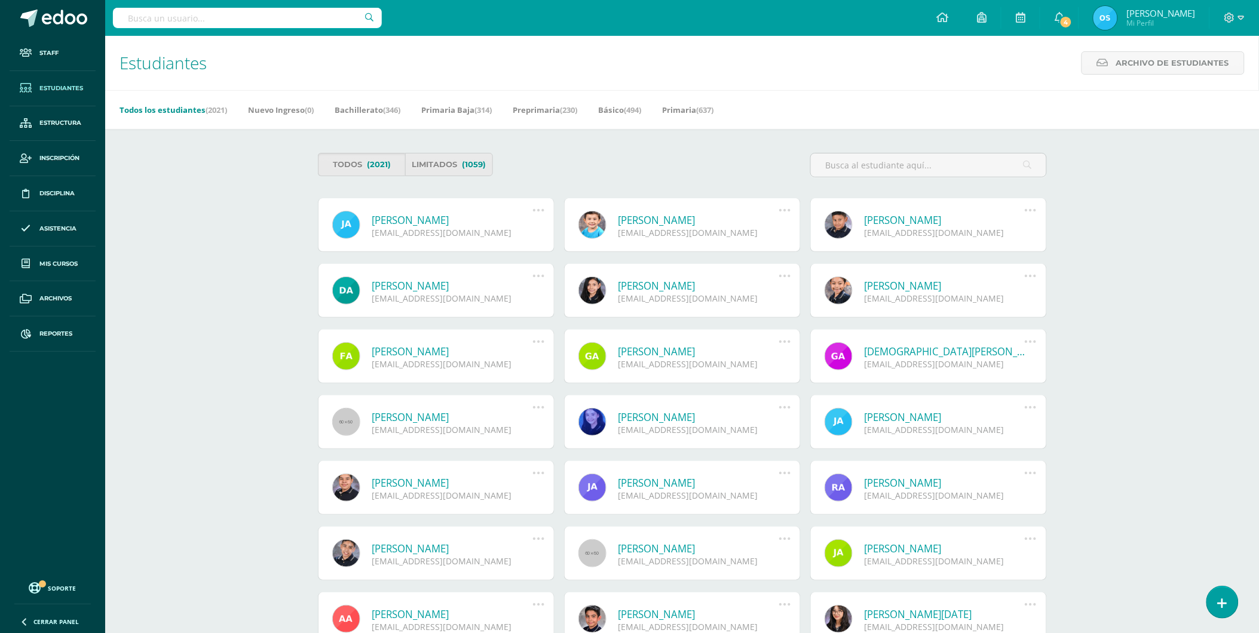
click at [268, 21] on input "text" at bounding box center [247, 18] width 269 height 20
type input "caballeros"
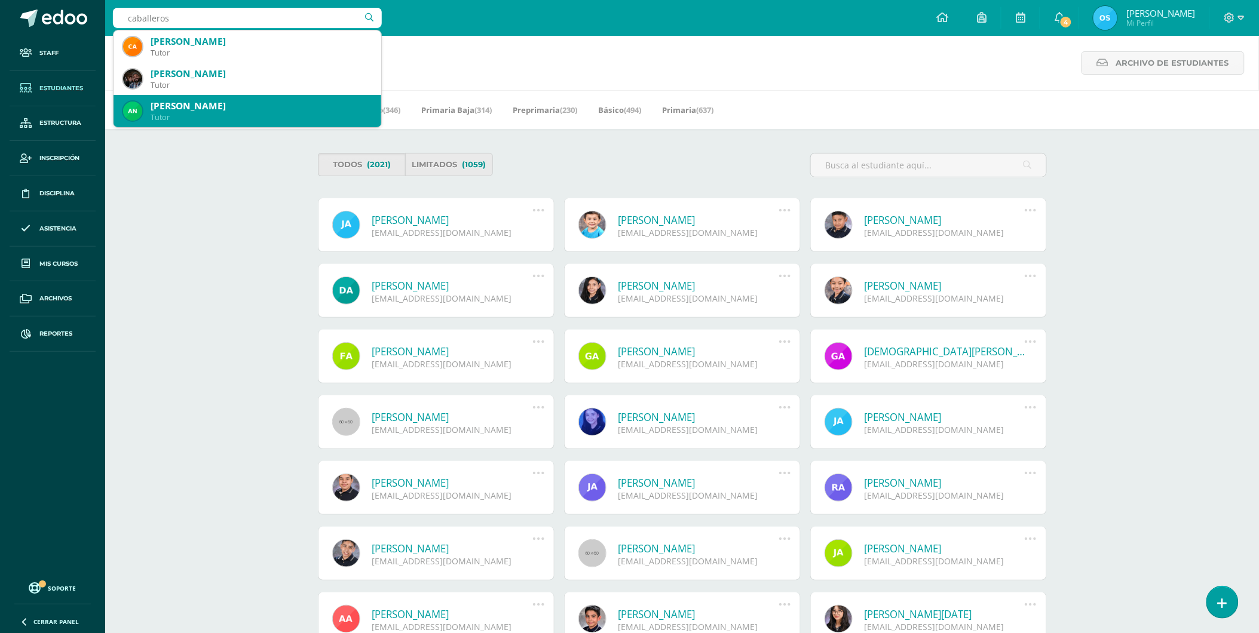
click at [187, 108] on div "[PERSON_NAME]" at bounding box center [261, 106] width 221 height 13
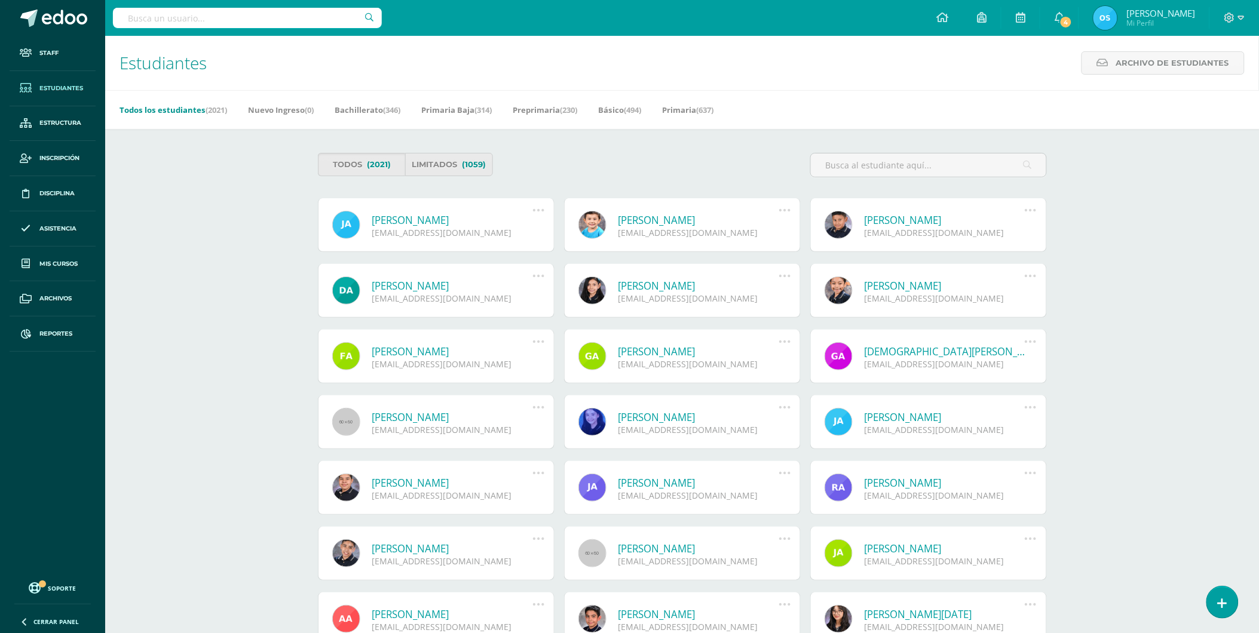
click at [212, 193] on div "Estudiantes Archivo de Estudiantes Archivo de Estudiantes Acá podrás realizar u…" at bounding box center [682, 604] width 1154 height 1137
click at [369, 105] on link "Bachillerato (346)" at bounding box center [368, 109] width 66 height 19
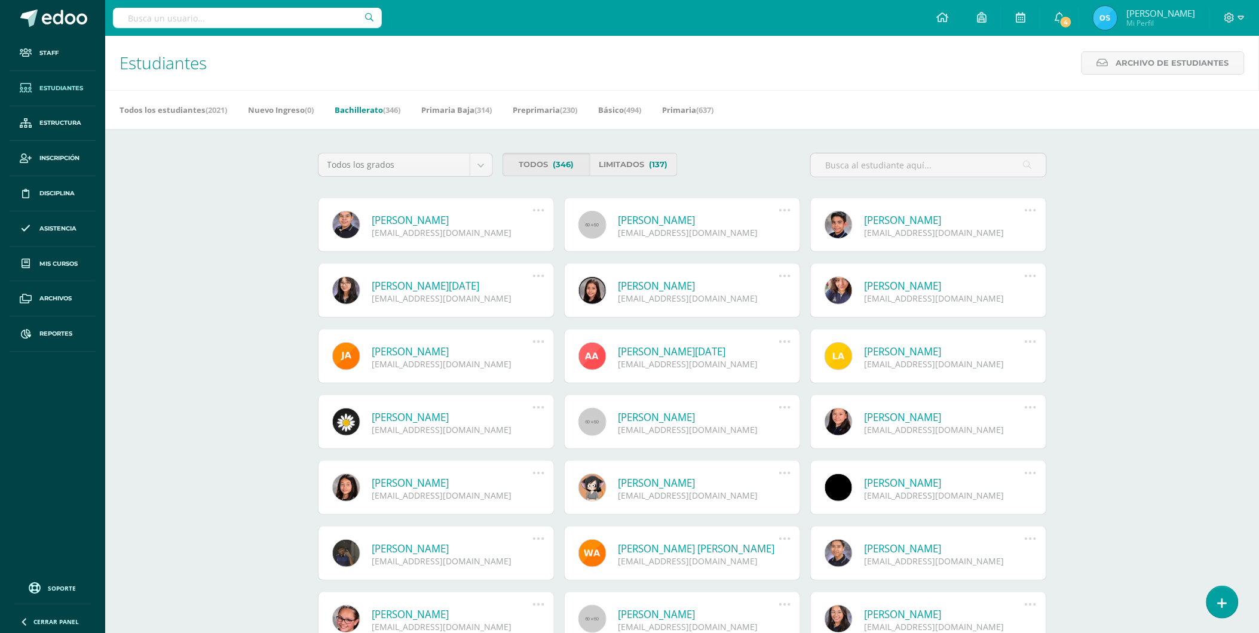
click at [623, 168] on link "Limitados (137)" at bounding box center [634, 164] width 88 height 23
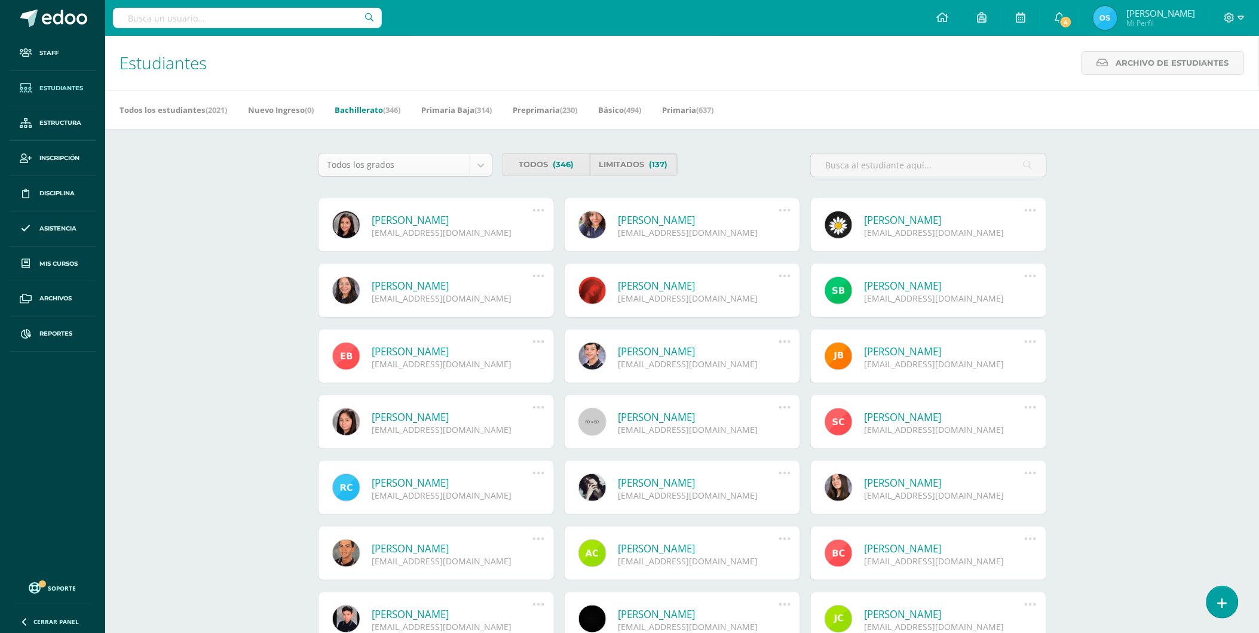
click at [480, 165] on body "Staff Estudiantes Estructura Inscripción Disciplina Asistencia Mis cursos Archi…" at bounding box center [629, 404] width 1259 height 809
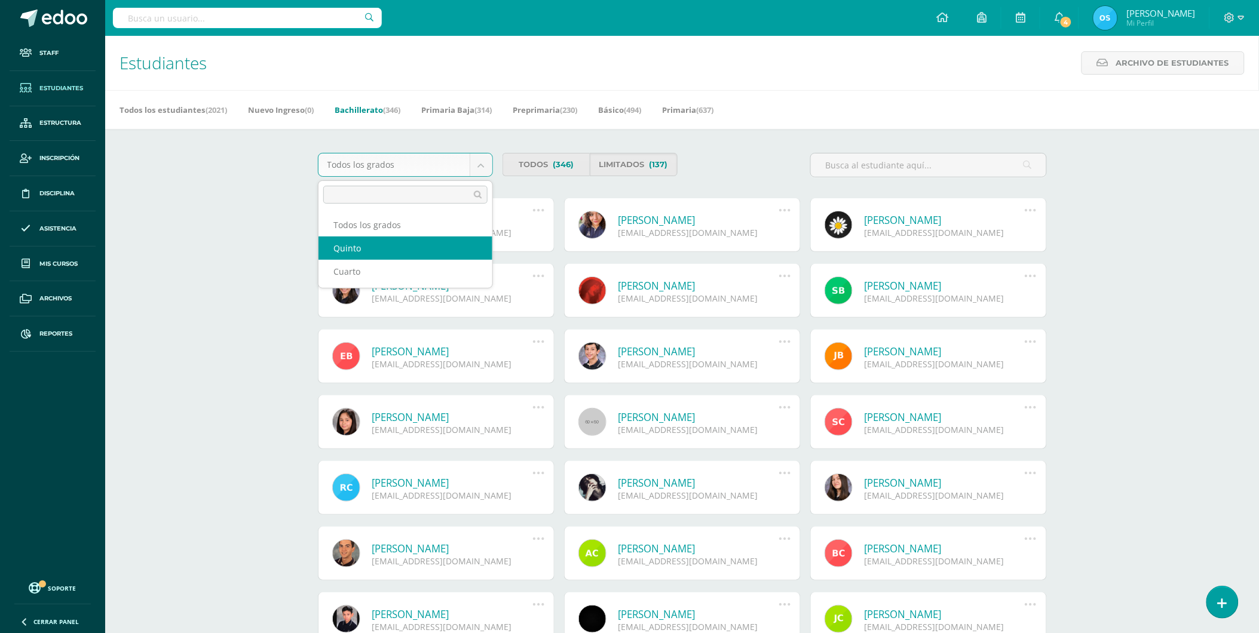
select select "28"
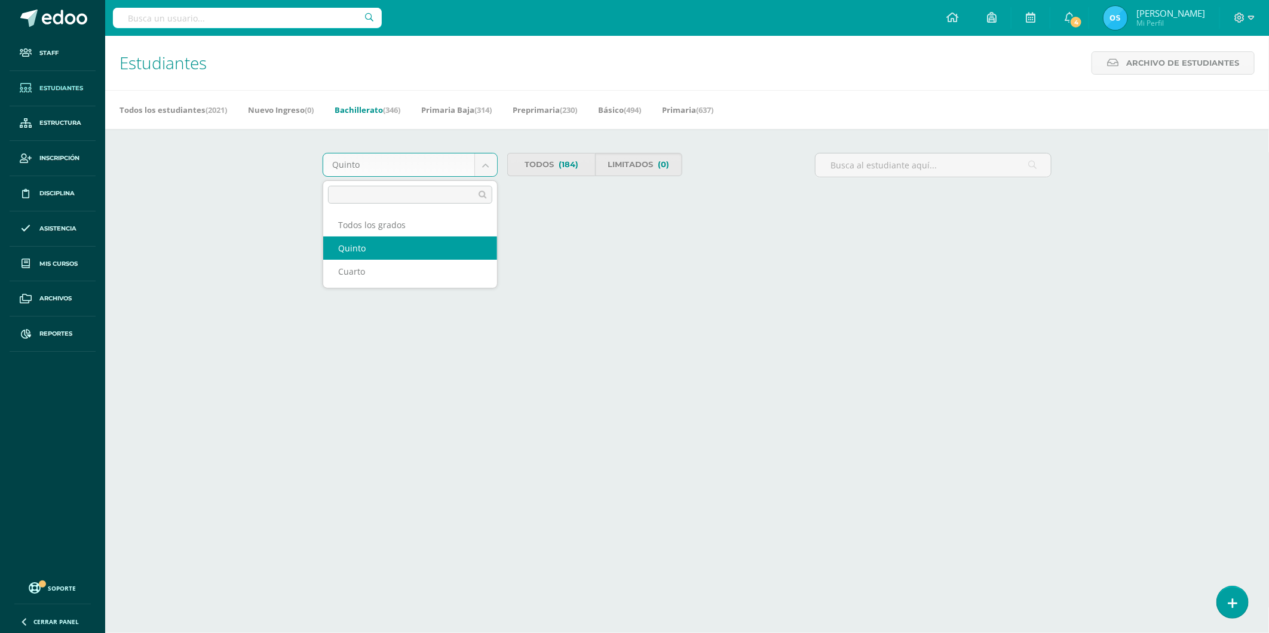
click at [487, 163] on body "Staff Estudiantes Estructura Inscripción Disciplina Asistencia Mis cursos Archi…" at bounding box center [634, 126] width 1269 height 253
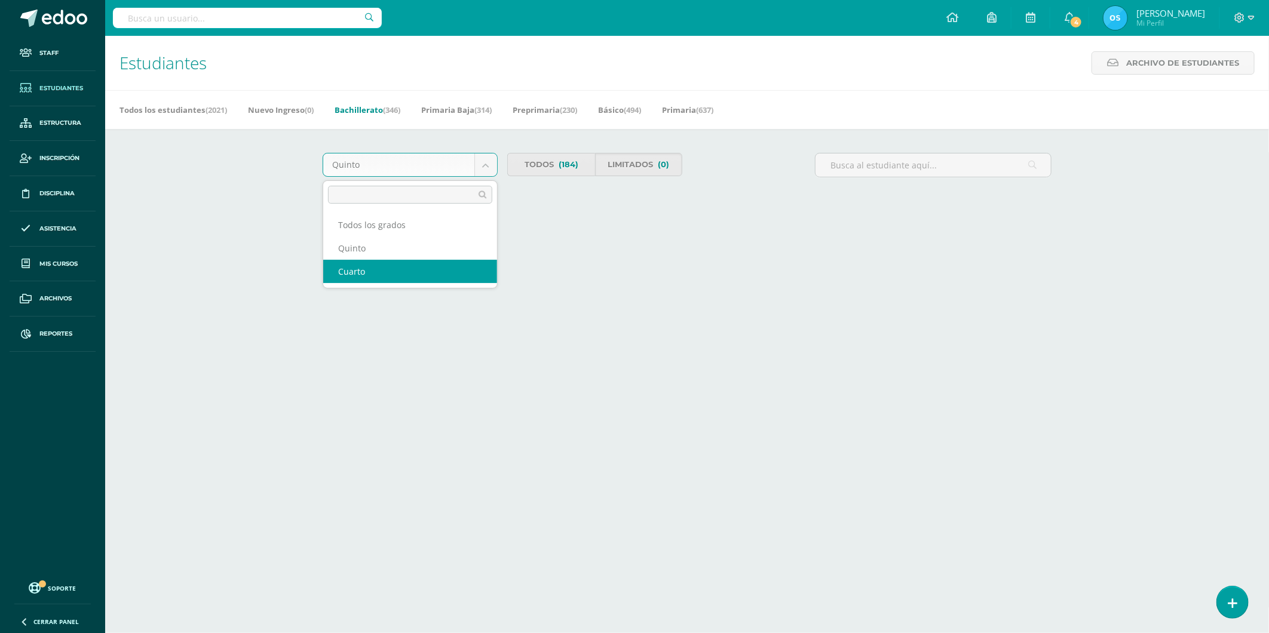
select select "27"
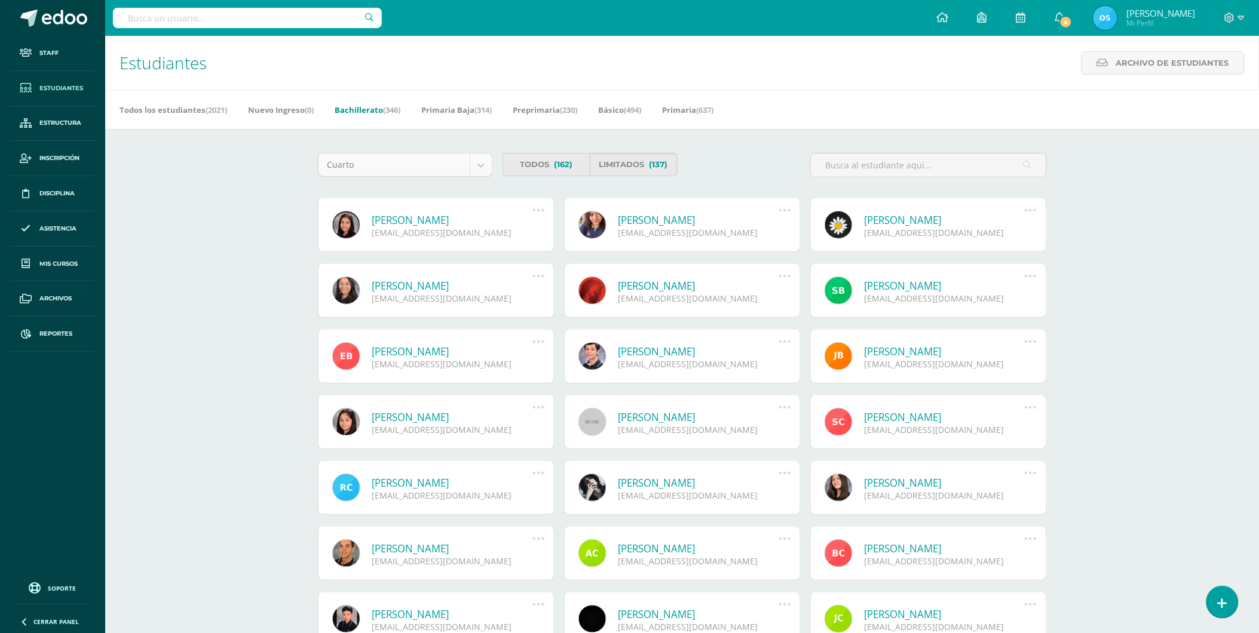
click at [481, 164] on body "Staff Estudiantes Estructura Inscripción Disciplina Asistencia Mis cursos Archi…" at bounding box center [629, 404] width 1259 height 809
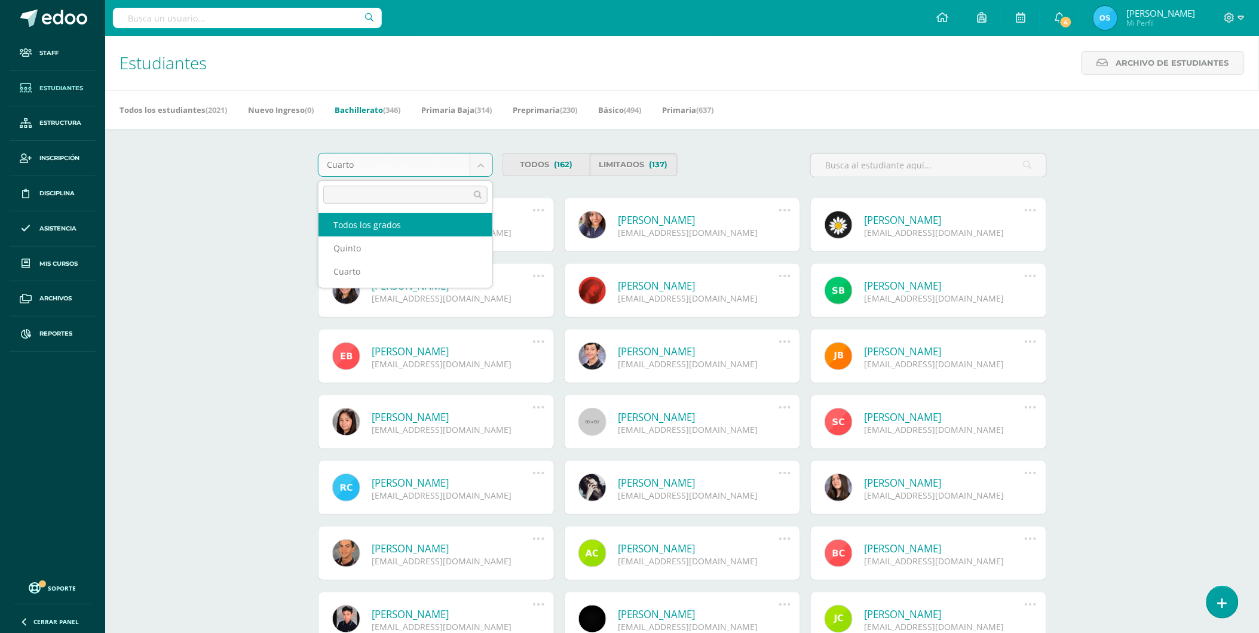
select select
